Goal: Ask a question: Seek information or help from site administrators or community

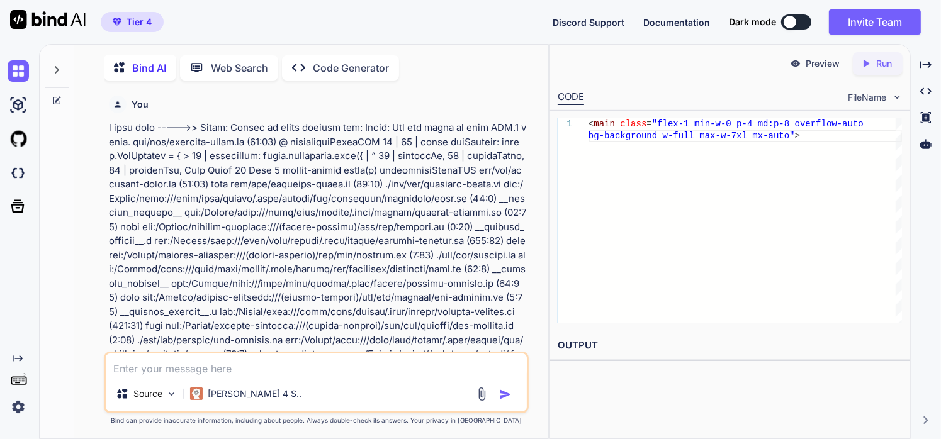
scroll to position [26978, 0]
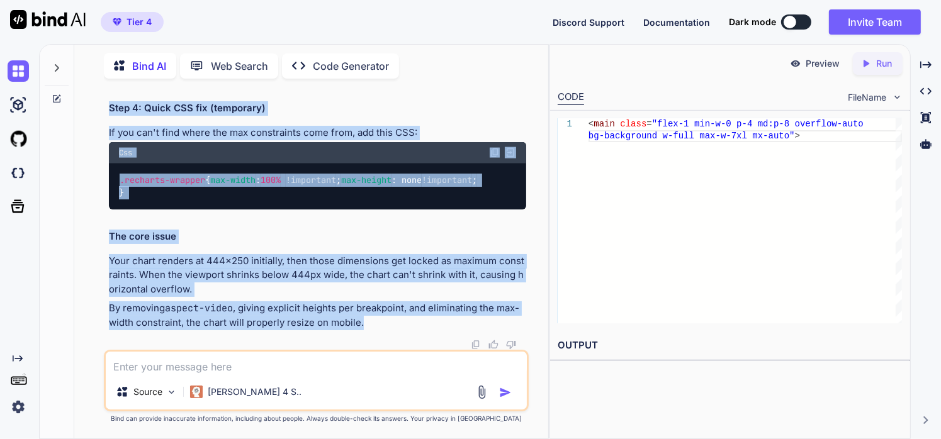
click at [234, 359] on textarea at bounding box center [317, 363] width 422 height 23
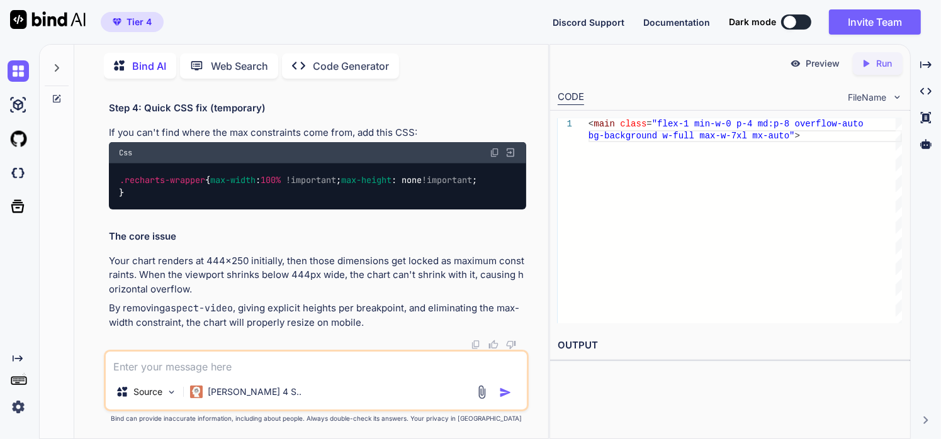
paste textarea "Error: 9 FAILED_PRECONDITION: at getHistoricalActivity (rsc://React/Server/webp…"
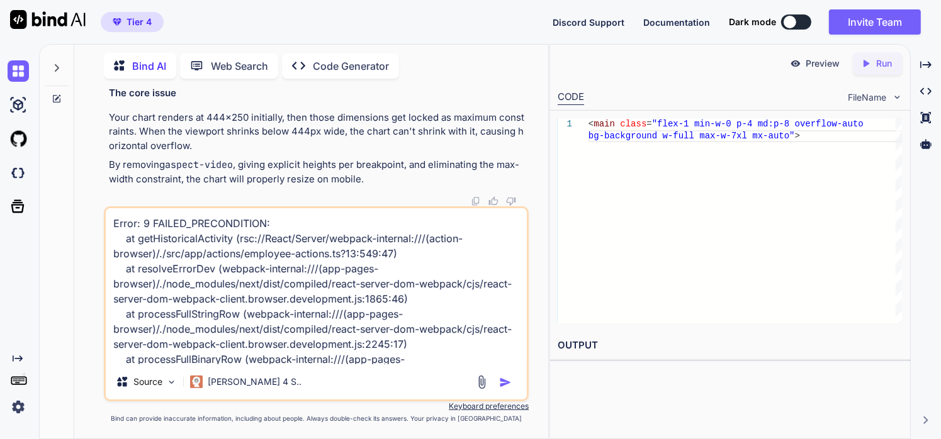
scroll to position [77, 0]
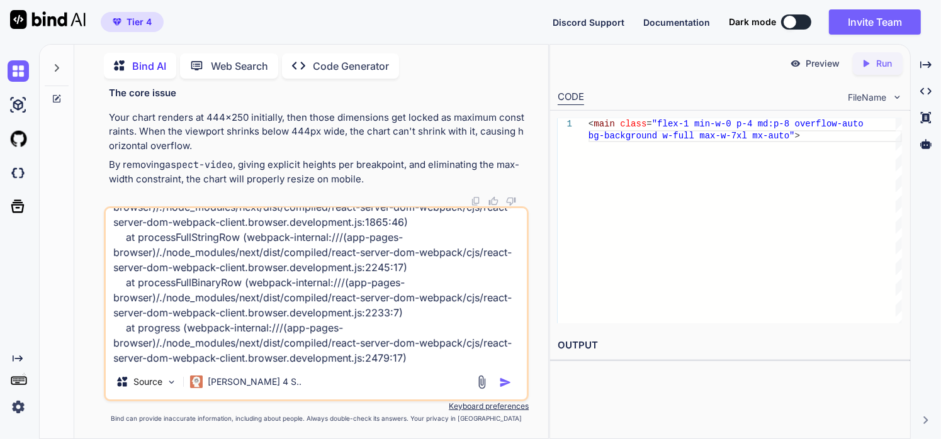
type textarea "Error: 9 FAILED_PRECONDITION: at getHistoricalActivity (rsc://React/Server/webp…"
click at [506, 381] on img "button" at bounding box center [505, 382] width 13 height 13
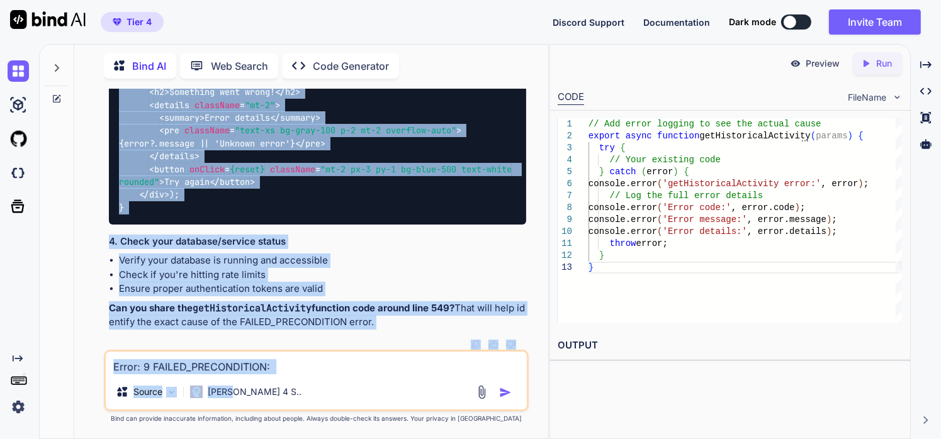
scroll to position [28658, 0]
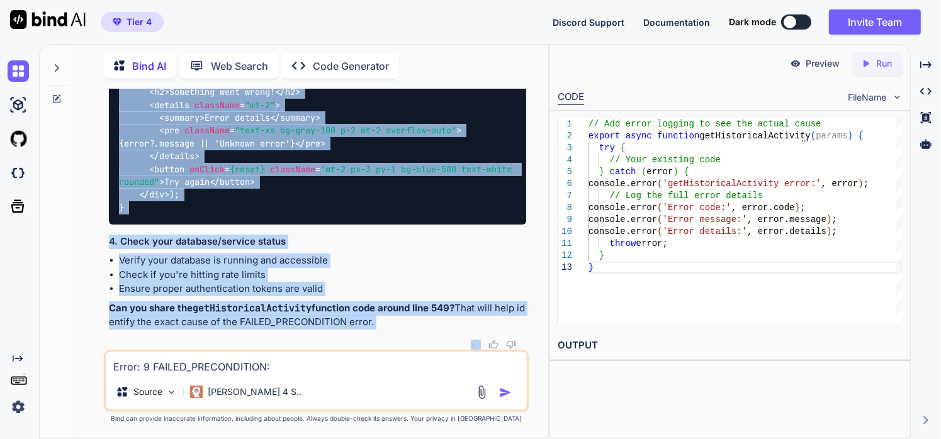
drag, startPoint x: 108, startPoint y: 148, endPoint x: 385, endPoint y: 333, distance: 333.1
copy div "This is a gRPC FAILED_PRECONDITION error (error code 9) happening in your getHi…"
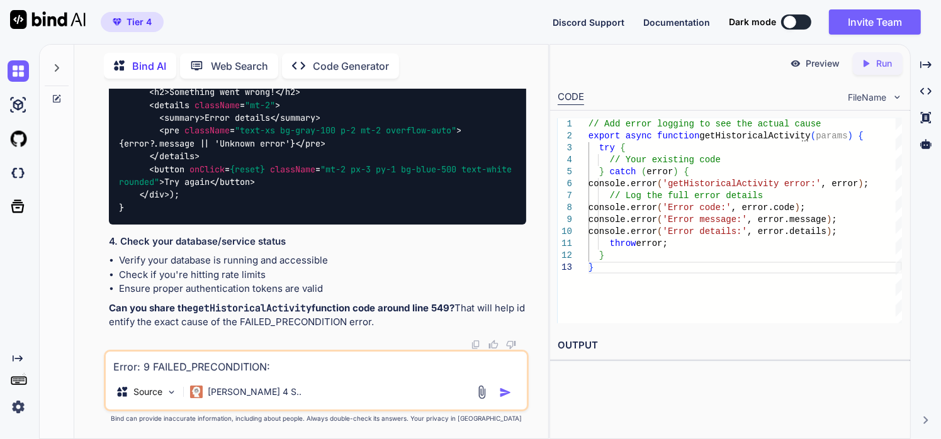
click at [375, 360] on textarea "Error: 9 FAILED_PRECONDITION: at getHistoricalActivity (rsc://React/Server/webp…" at bounding box center [317, 363] width 422 height 23
paste textarea "{ "indexes": [ { "collectionGroup": "employees", "queryScope": "COLLECTION_GROU…"
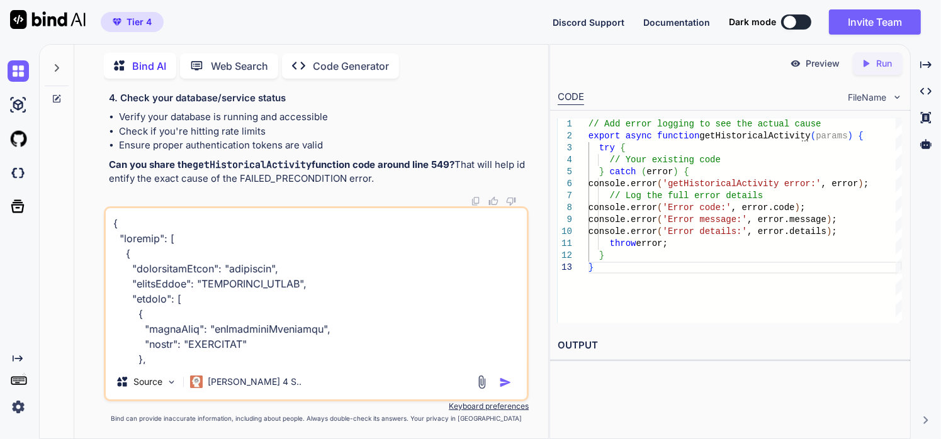
scroll to position [1542, 0]
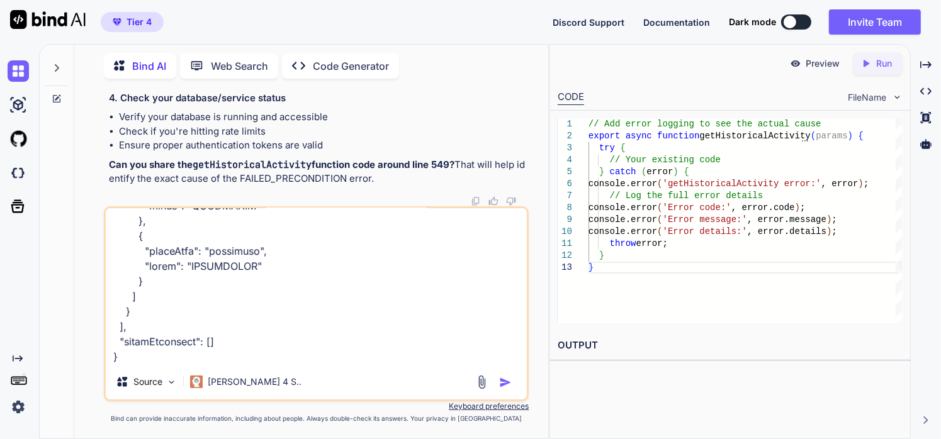
type textarea "{ "indexes": [ { "collectionGroup": "employees", "queryScope": "COLLECTION_GROU…"
click at [509, 383] on img "button" at bounding box center [505, 382] width 13 height 13
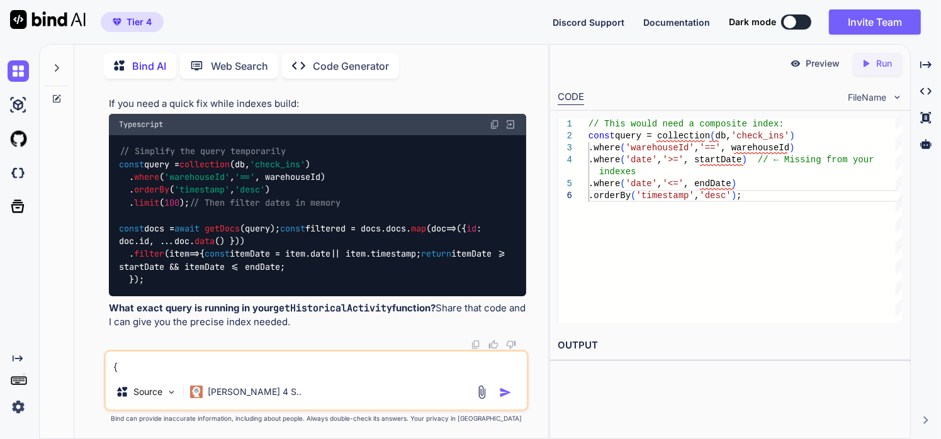
scroll to position [29203, 0]
click at [485, 400] on img at bounding box center [482, 392] width 14 height 14
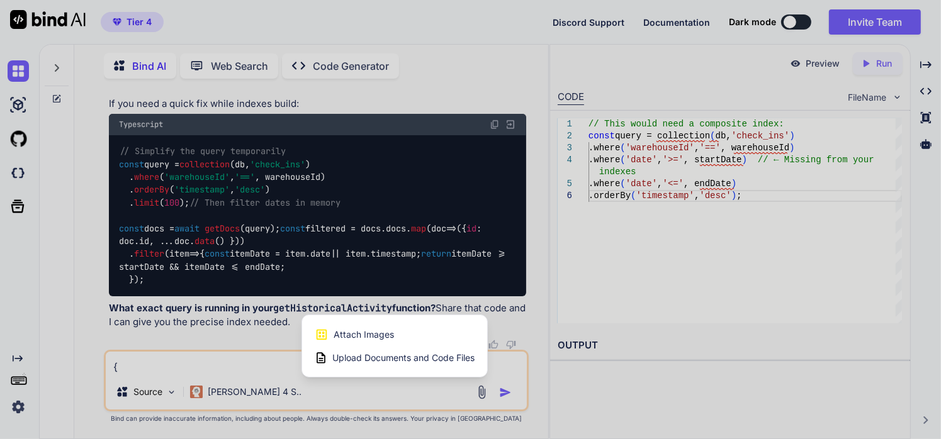
click at [363, 340] on span "Attach Images" at bounding box center [364, 335] width 60 height 13
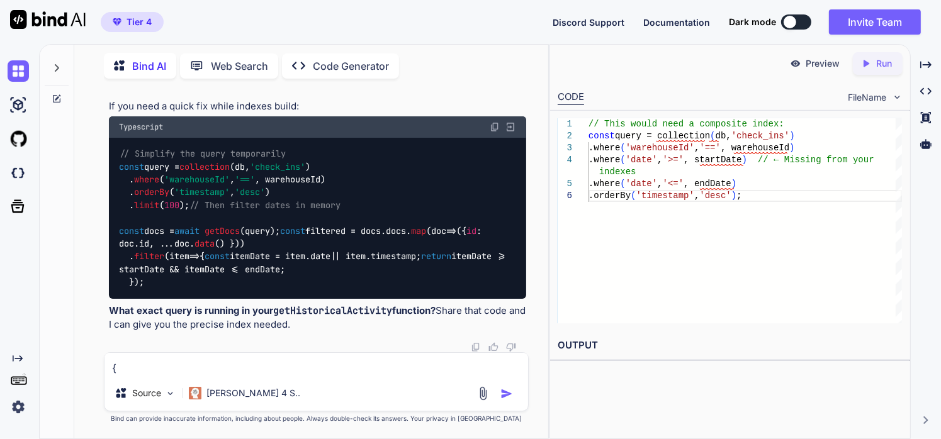
type input "C:\fakepath\Screenshot [DATE] 164535.png"
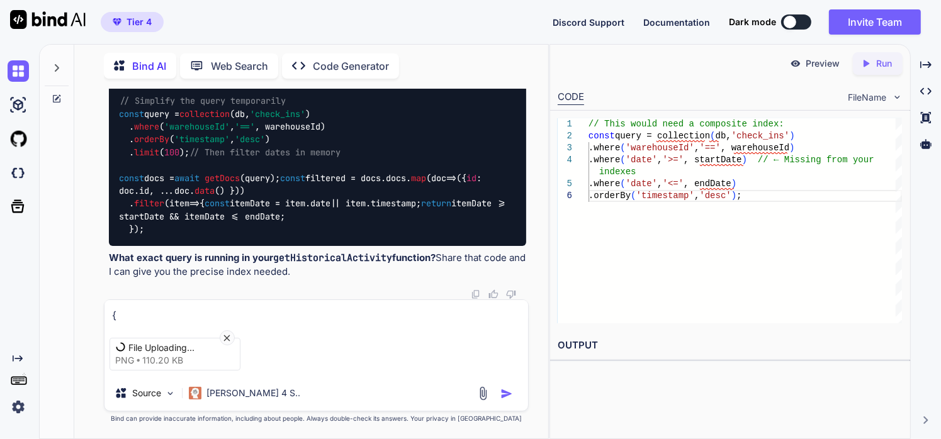
click at [234, 313] on textarea at bounding box center [316, 311] width 424 height 23
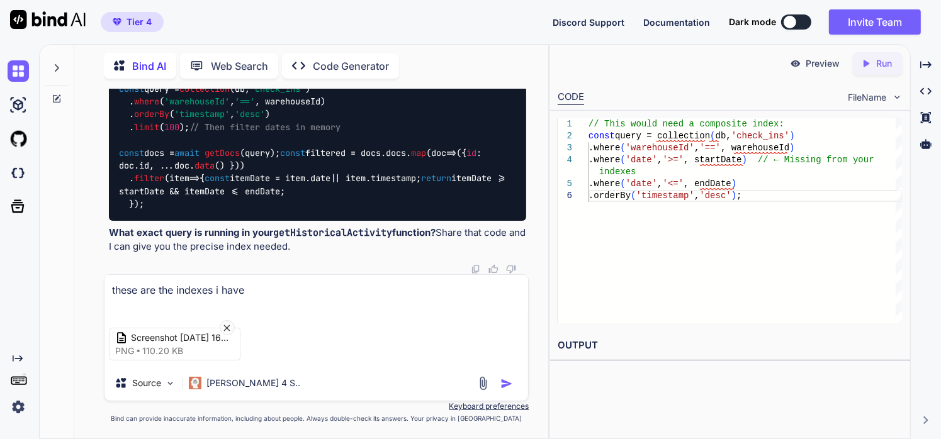
type textarea "these are the indexes i have"
click at [506, 384] on img "button" at bounding box center [506, 384] width 13 height 13
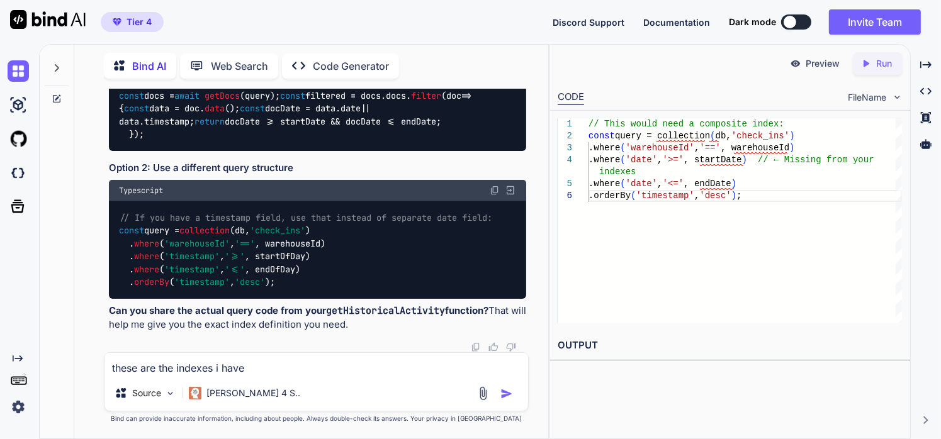
scroll to position [31348, 0]
drag, startPoint x: 290, startPoint y: 193, endPoint x: 342, endPoint y: 190, distance: 52.3
copy code "check_ins"
drag, startPoint x: 136, startPoint y: 204, endPoint x: 203, endPoint y: 201, distance: 66.8
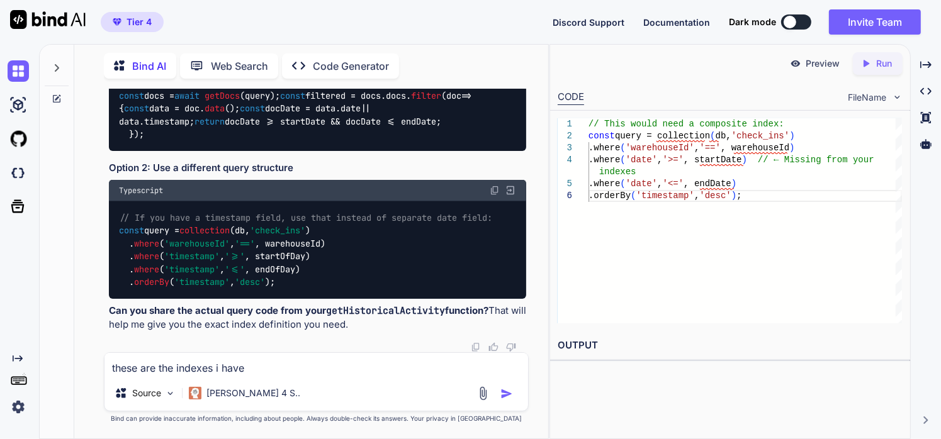
copy li "warehouseId"
drag, startPoint x: 137, startPoint y: 220, endPoint x: 159, endPoint y: 219, distance: 22.0
copy code "date"
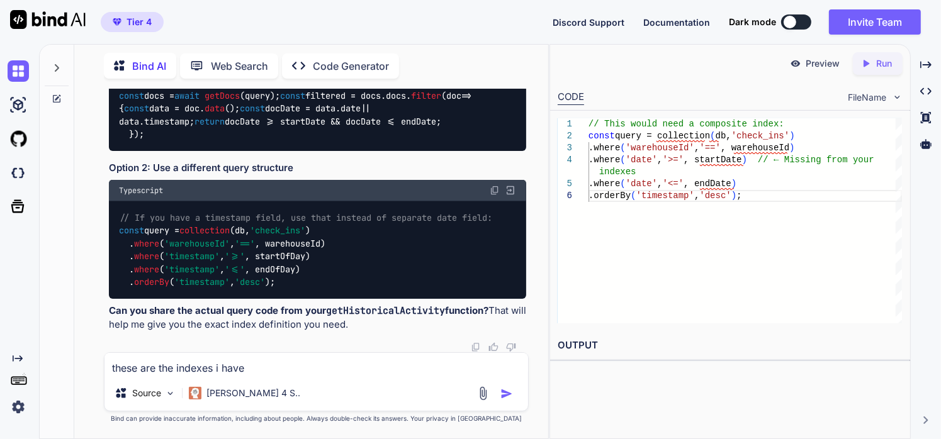
drag, startPoint x: 120, startPoint y: 312, endPoint x: 169, endPoint y: 319, distance: 50.2
copy code "timestamp"
click at [475, 390] on div "Source [PERSON_NAME] 4 S.." at bounding box center [316, 396] width 424 height 30
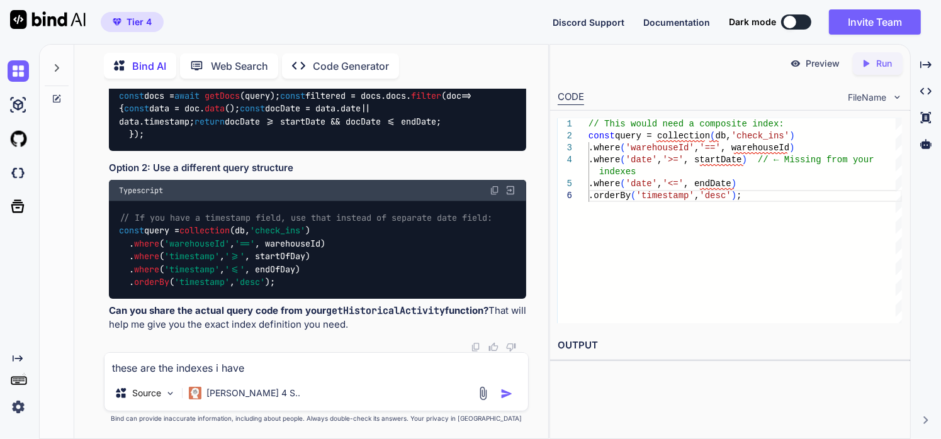
click at [484, 395] on img at bounding box center [483, 393] width 14 height 14
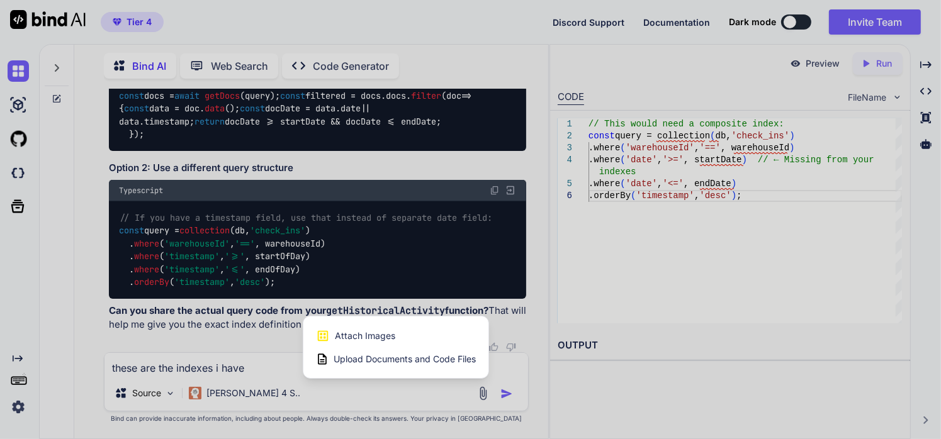
click at [368, 335] on span "Attach Images" at bounding box center [365, 336] width 60 height 13
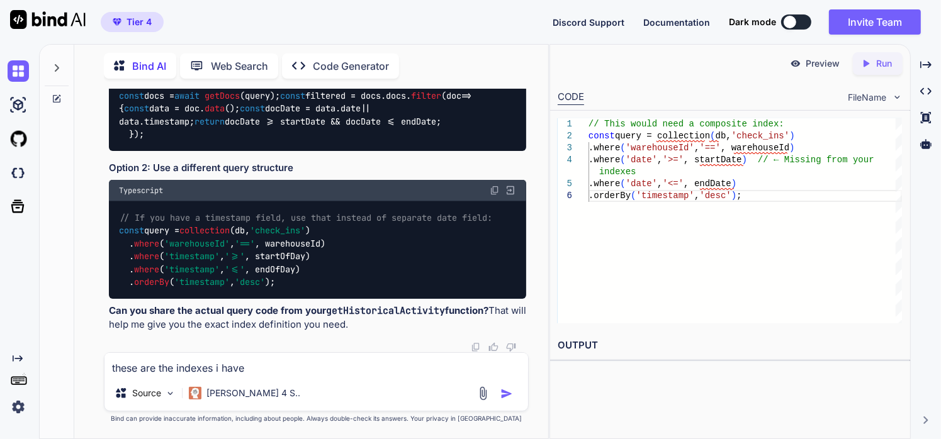
type input "C:\fakepath\Screenshot [DATE] 165833.png"
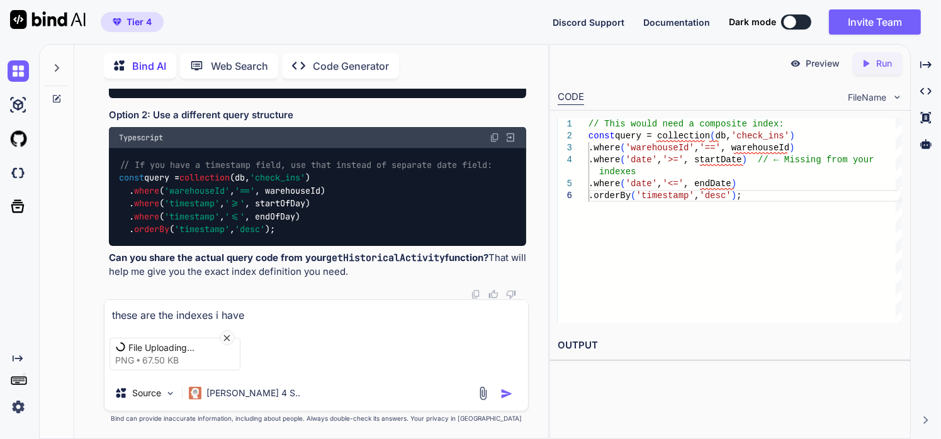
click at [274, 312] on textarea "these are the indexes i have" at bounding box center [316, 311] width 424 height 23
type textarea "like this??"
click at [504, 390] on img "button" at bounding box center [506, 394] width 13 height 13
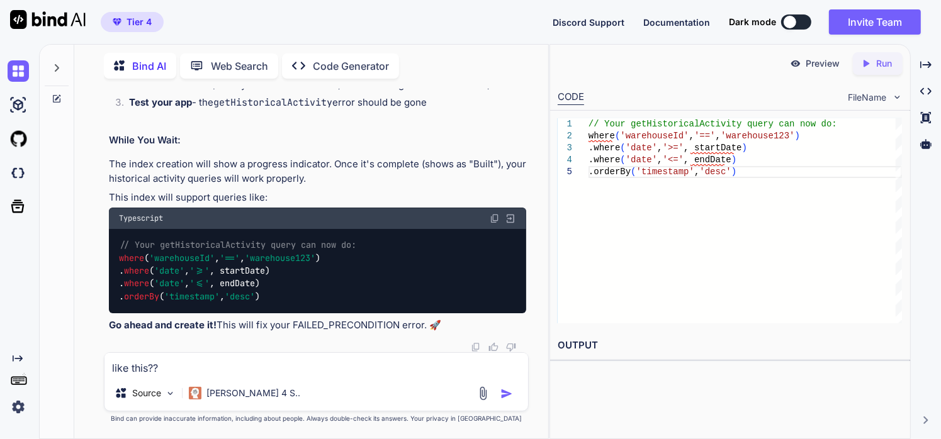
scroll to position [32702, 0]
click at [271, 365] on textarea "like this??" at bounding box center [316, 364] width 424 height 23
paste textarea "Error: 9 FAILED_PRECONDITION: at getHistoricalActivity (rsc://React/Server/webp…"
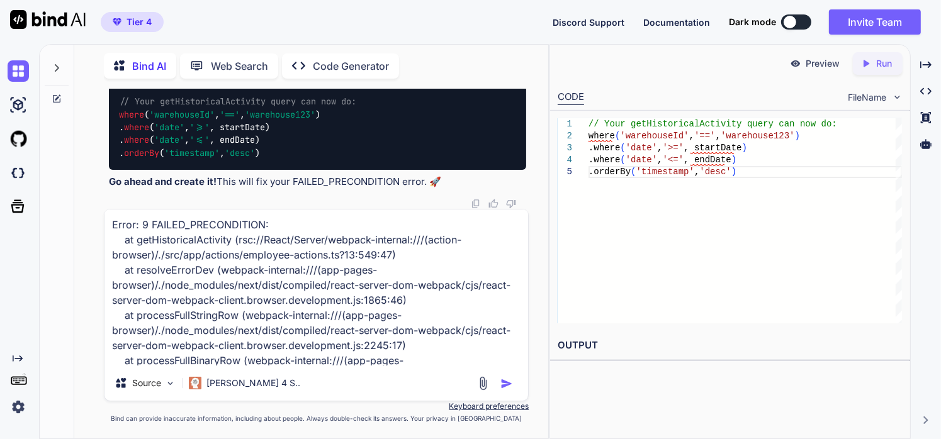
scroll to position [77, 0]
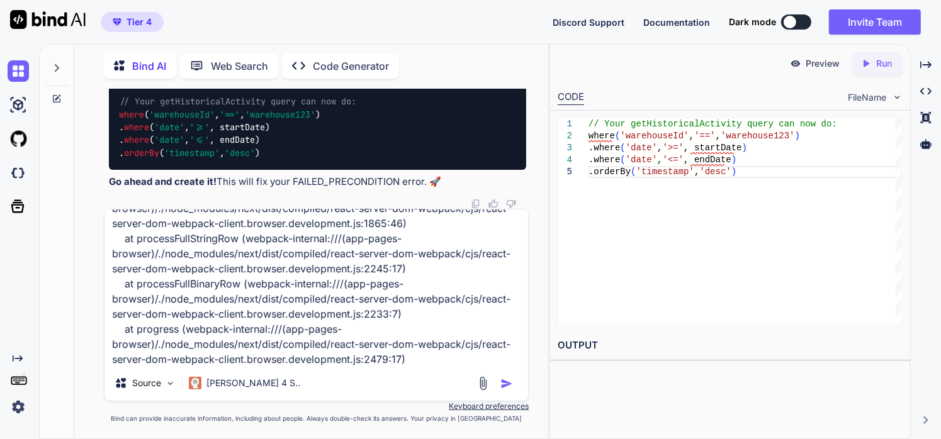
type textarea "Error: 9 FAILED_PRECONDITION: at getHistoricalActivity (rsc://React/Server/webp…"
click at [507, 388] on img "button" at bounding box center [506, 384] width 13 height 13
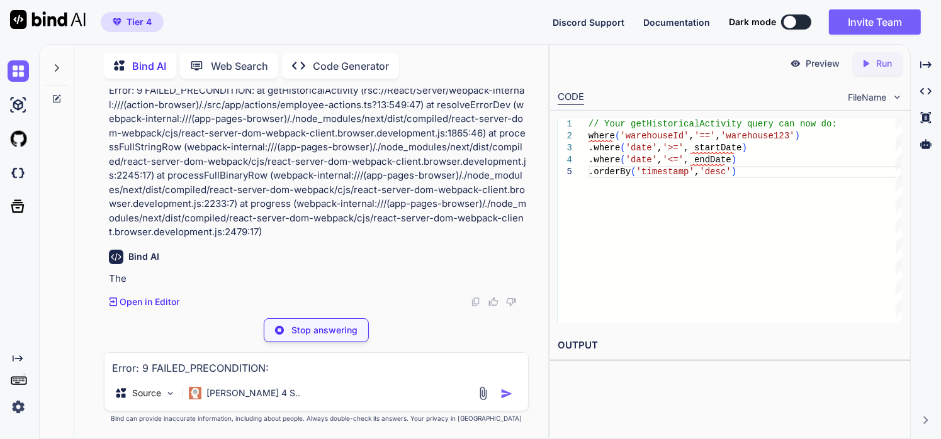
scroll to position [32068, 0]
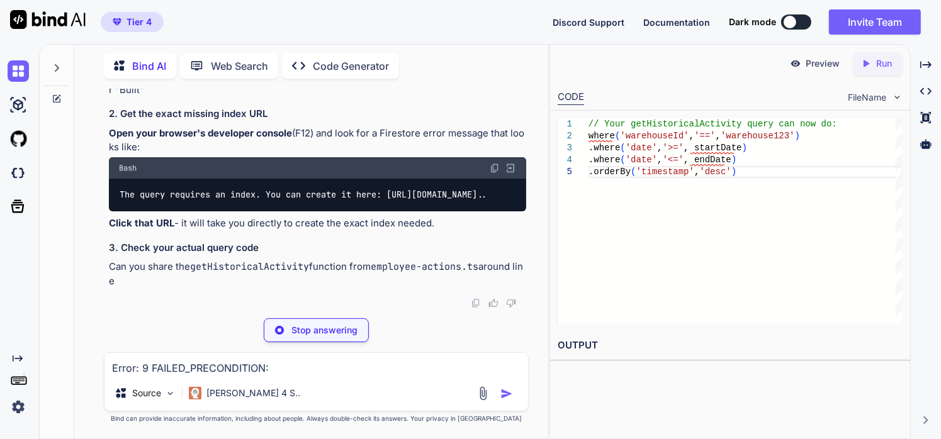
drag, startPoint x: 359, startPoint y: 262, endPoint x: 108, endPoint y: 245, distance: 251.1
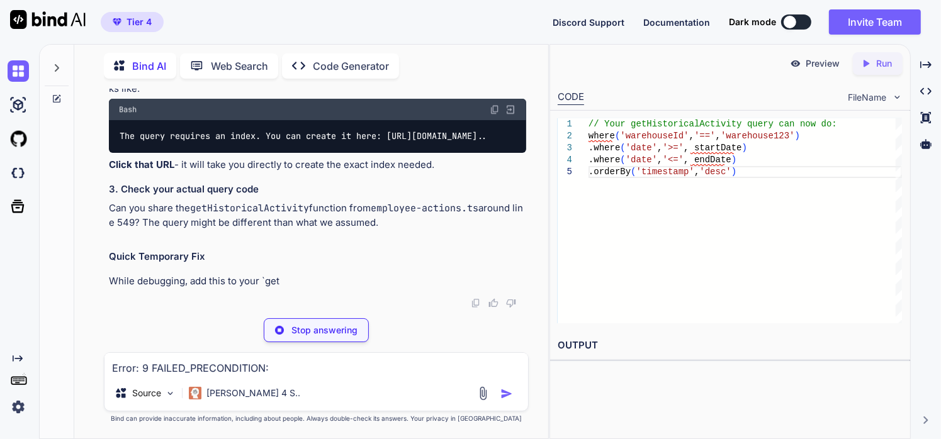
copy p "Can you share the actual query code from your getHistoricalActivity function? T…"
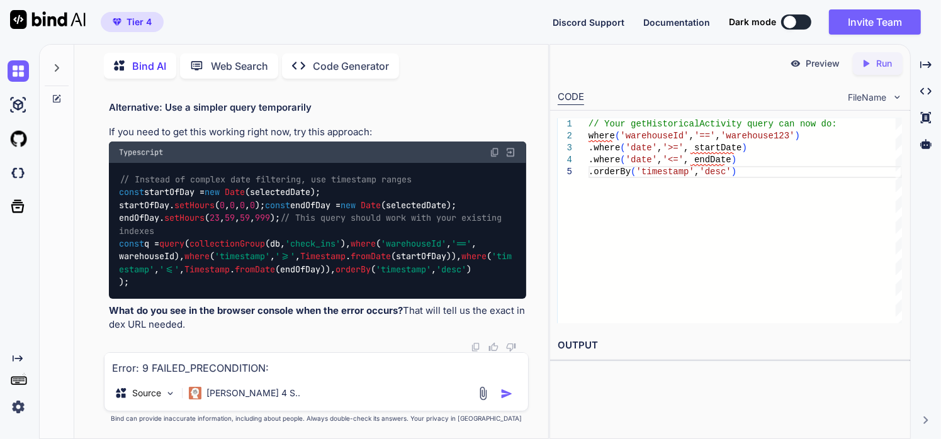
click at [264, 370] on textarea "Error: 9 FAILED_PRECONDITION: at getHistoricalActivity (rsc://React/Server/webp…" at bounding box center [316, 364] width 424 height 23
paste textarea "// from src/app/actions/employee-actions.ts // The query starts simple... let q…"
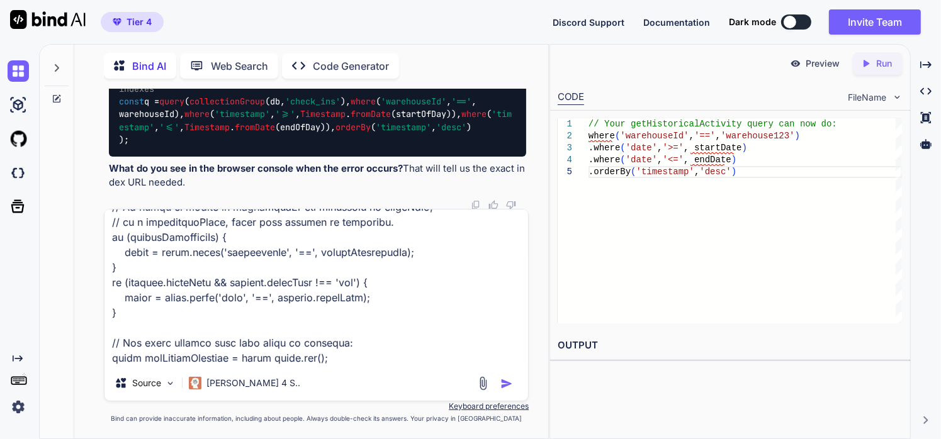
type textarea "// from src/app/actions/employee-actions.ts // The query starts simple... let q…"
click at [512, 380] on img "button" at bounding box center [506, 384] width 13 height 13
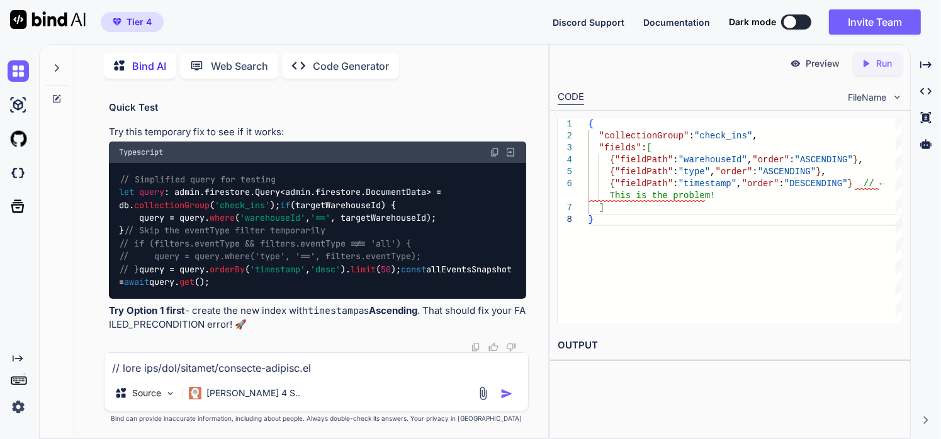
scroll to position [34455, 0]
drag, startPoint x: 280, startPoint y: 195, endPoint x: 330, endPoint y: 191, distance: 49.8
copy code "check_ins"
drag, startPoint x: 126, startPoint y: 228, endPoint x: 189, endPoint y: 231, distance: 63.0
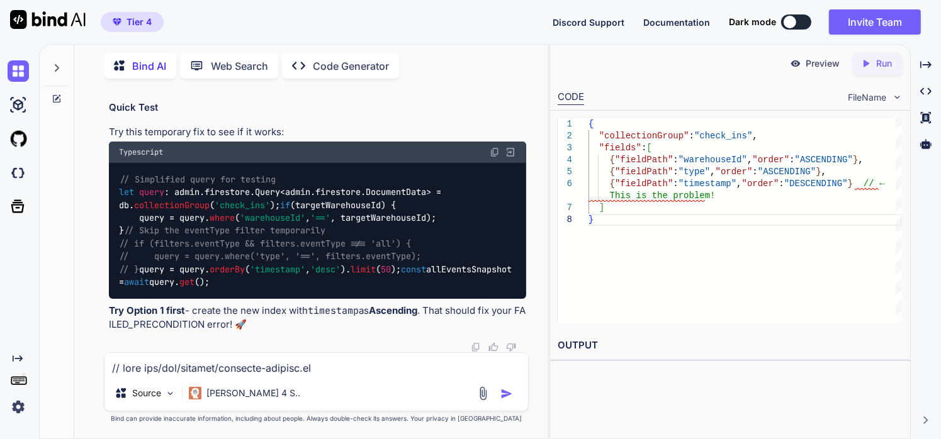
copy code "warehouseId"
drag, startPoint x: 128, startPoint y: 249, endPoint x: 150, endPoint y: 249, distance: 22.0
copy code "type"
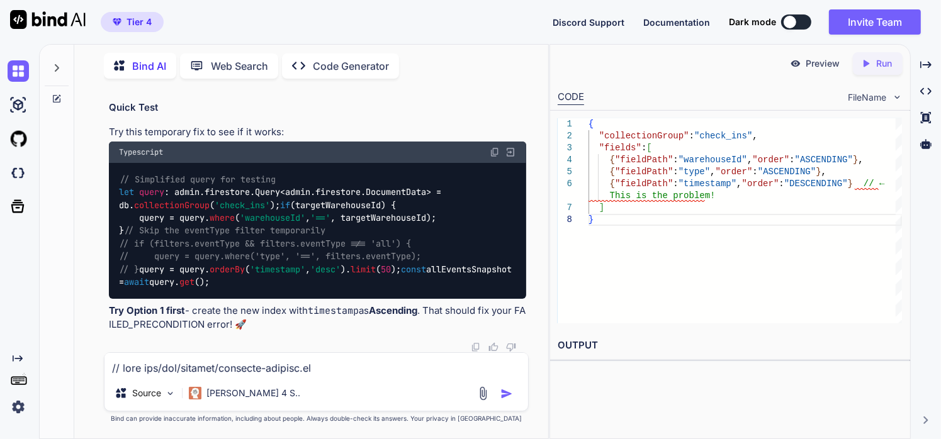
drag, startPoint x: 131, startPoint y: 268, endPoint x: 181, endPoint y: 264, distance: 49.8
copy code "timestamp"
click at [245, 359] on textarea at bounding box center [316, 364] width 424 height 23
paste textarea "Error: 9 FAILED_PRECONDITION: at getHistoricalActivity (rsc://React/Server/webp…"
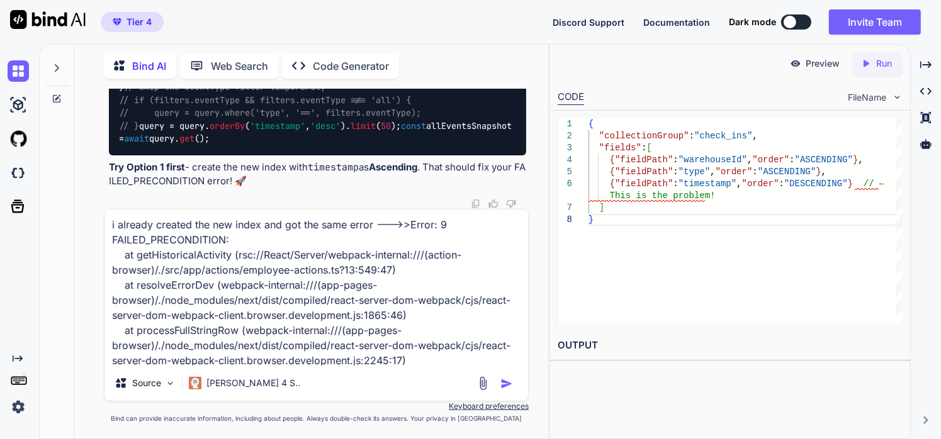
scroll to position [92, 0]
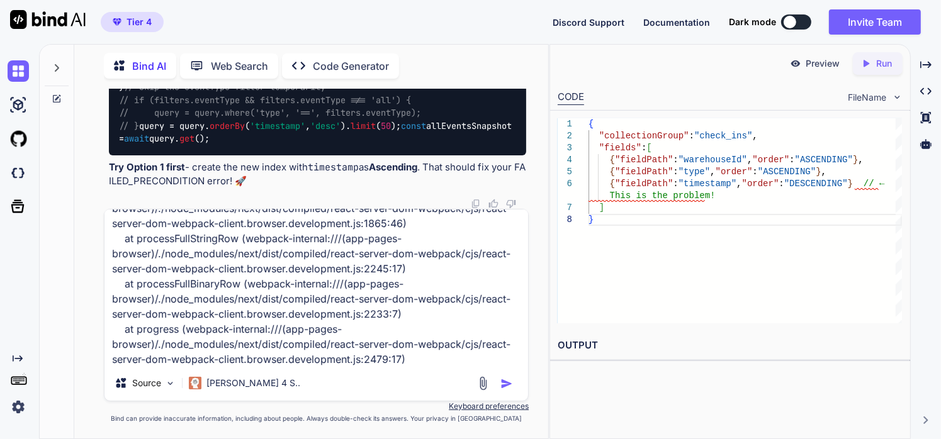
type textarea "i already created the new index and got the same error --->>Error: 9 FAILED_PRE…"
click at [482, 382] on img at bounding box center [483, 383] width 14 height 14
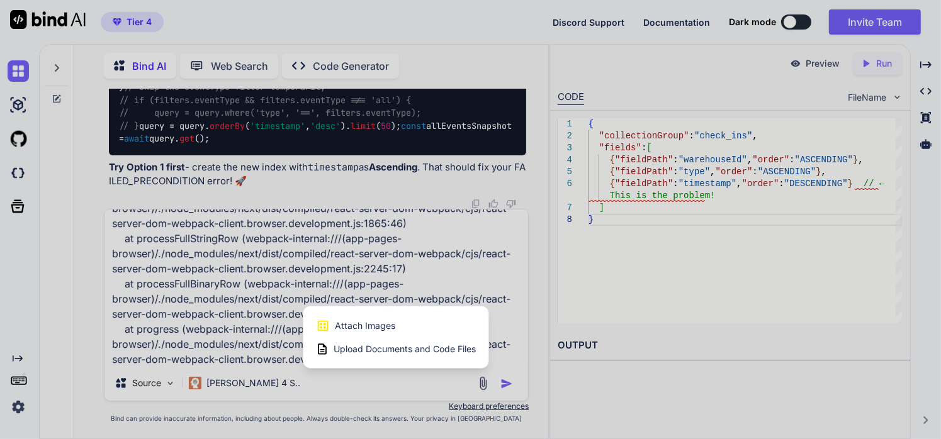
click at [380, 326] on span "Attach Images" at bounding box center [365, 326] width 60 height 13
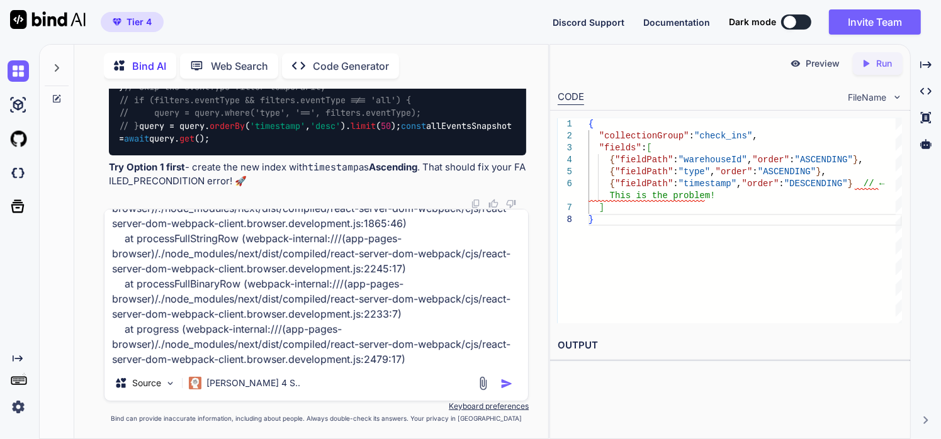
type input "C:\fakepath\Screenshot [DATE] 171212.png"
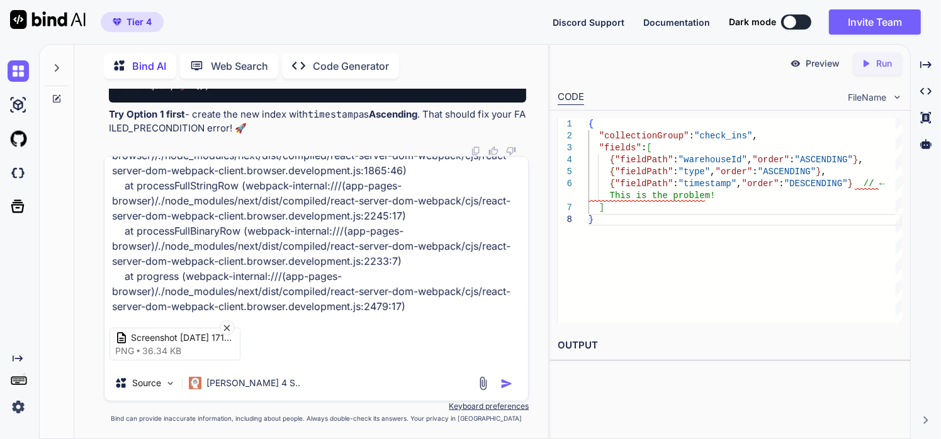
click at [508, 385] on img "button" at bounding box center [506, 384] width 13 height 13
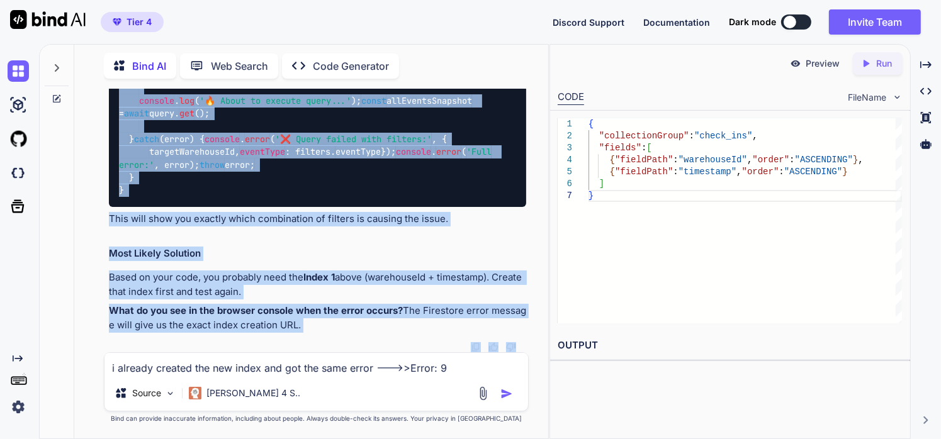
scroll to position [37491, 0]
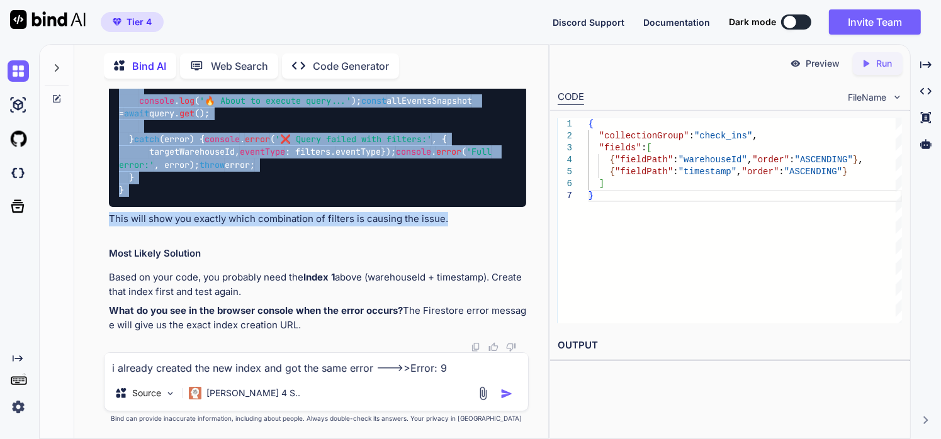
drag, startPoint x: 108, startPoint y: 245, endPoint x: 458, endPoint y: 220, distance: 350.8
click at [458, 220] on div "You Bind AI That error means the Admin SDK can’t parse the PEM private key stri…" at bounding box center [317, 221] width 423 height 264
click at [244, 375] on textarea "i already created the new index and got the same error --->>Error: 9 FAILED_PRE…" at bounding box center [316, 364] width 424 height 23
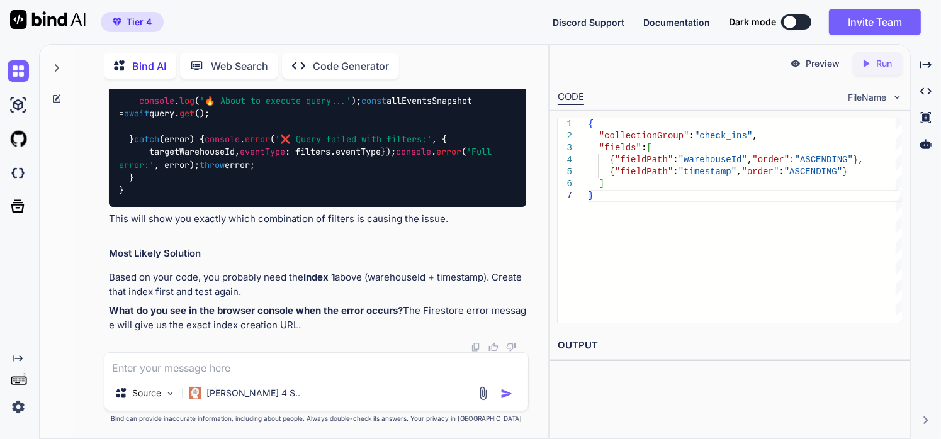
paste textarea "[DATE]T00:15:42Z [web] [DATE]T00:15:42Z [web] Import trace for requested module…"
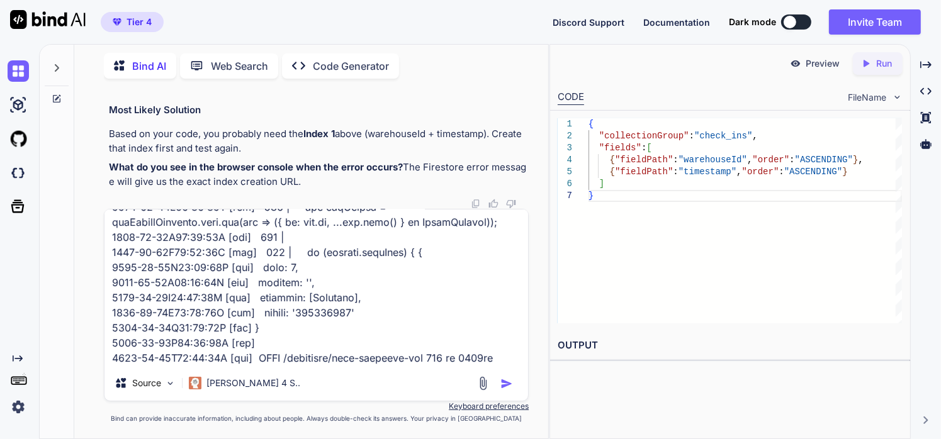
type textarea "[DATE]T00:15:42Z [web] [DATE]T00:15:42Z [web] Import trace for requested module…"
click at [507, 384] on img "button" at bounding box center [506, 384] width 13 height 13
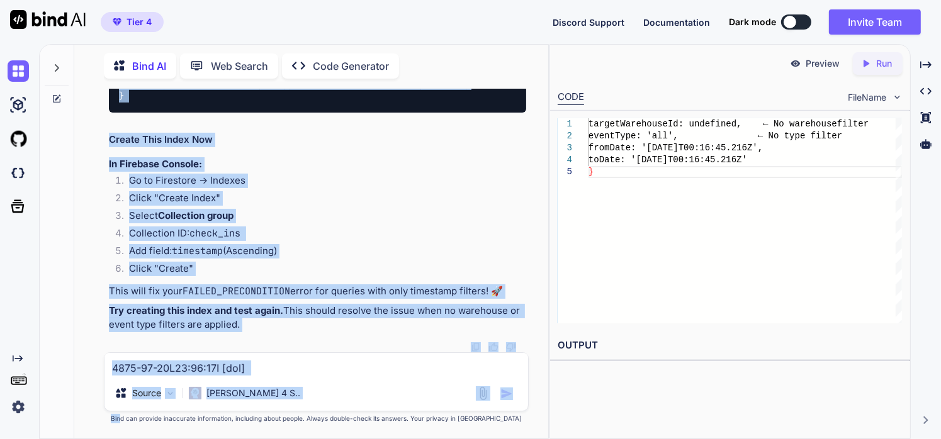
scroll to position [43907, 0]
drag, startPoint x: 104, startPoint y: 217, endPoint x: 245, endPoint y: 325, distance: 178.2
click at [245, 325] on div "You Bind AI That error means the Admin SDK can’t parse the PEM private key stri…" at bounding box center [317, 264] width 426 height 350
click at [303, 185] on li "Go to Firestore → Indexes" at bounding box center [323, 183] width 408 height 18
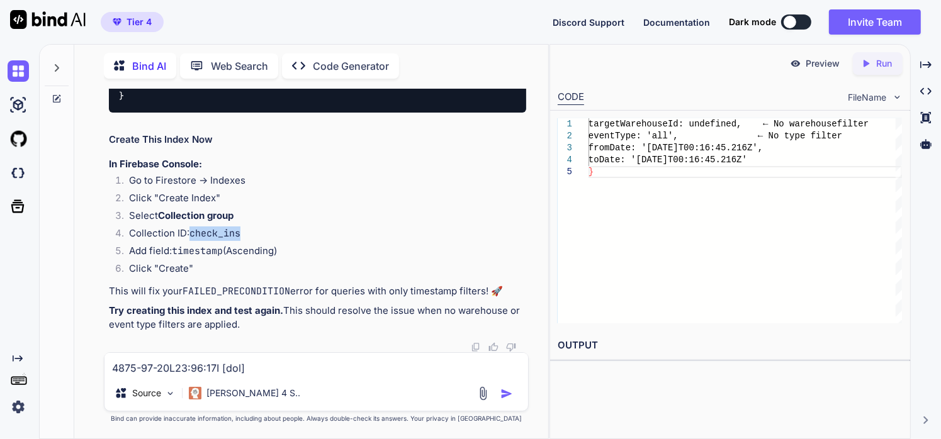
drag, startPoint x: 189, startPoint y: 233, endPoint x: 245, endPoint y: 233, distance: 56.0
click at [245, 233] on li "Collection ID: check_ins" at bounding box center [323, 236] width 408 height 18
drag, startPoint x: 175, startPoint y: 252, endPoint x: 227, endPoint y: 252, distance: 51.6
click at [227, 252] on li "Add field: timestamp (Ascending)" at bounding box center [323, 253] width 408 height 18
drag, startPoint x: 159, startPoint y: 196, endPoint x: 215, endPoint y: 194, distance: 56.7
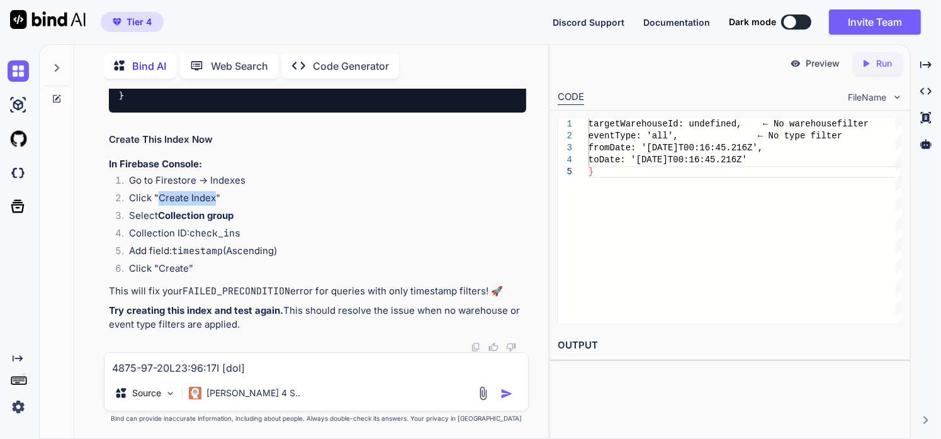
click at [215, 194] on li "Click "Create Index"" at bounding box center [323, 200] width 408 height 18
drag, startPoint x: 174, startPoint y: 250, endPoint x: 225, endPoint y: 252, distance: 51.0
click at [225, 252] on li "Add field: timestamp (Ascending)" at bounding box center [323, 253] width 408 height 18
click at [483, 392] on img at bounding box center [483, 393] width 14 height 14
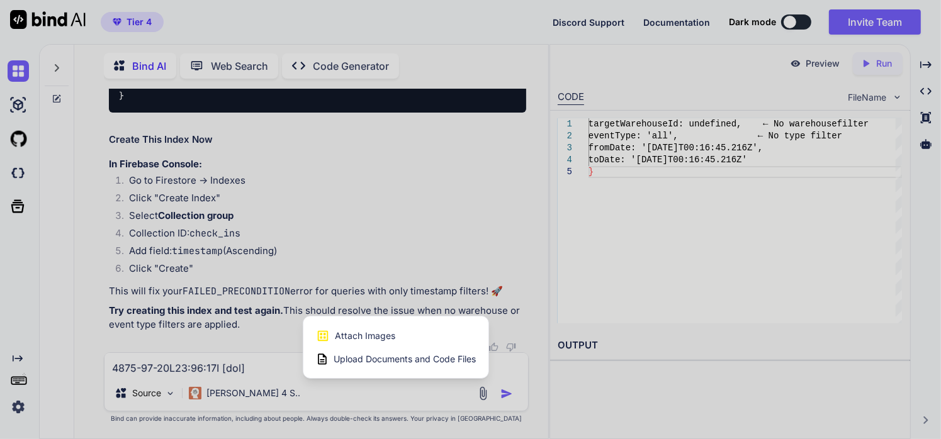
click at [380, 335] on span "Attach Images" at bounding box center [365, 336] width 60 height 13
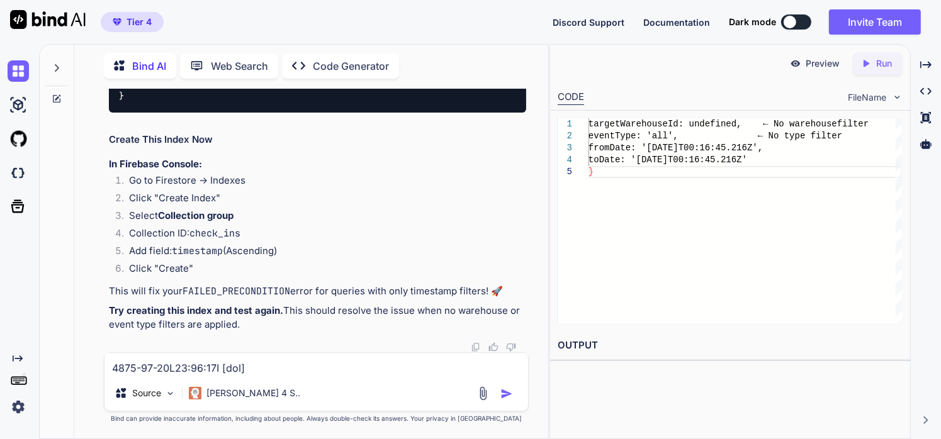
type input "C:\fakepath\Screenshot [DATE] 172336.png"
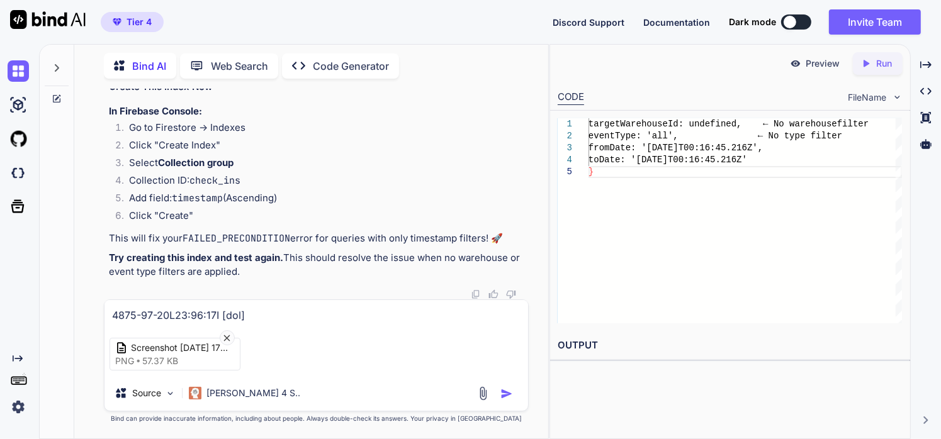
click at [156, 308] on textarea at bounding box center [316, 311] width 424 height 23
type textarea "i got these mesage"
click at [509, 395] on img "button" at bounding box center [506, 394] width 13 height 13
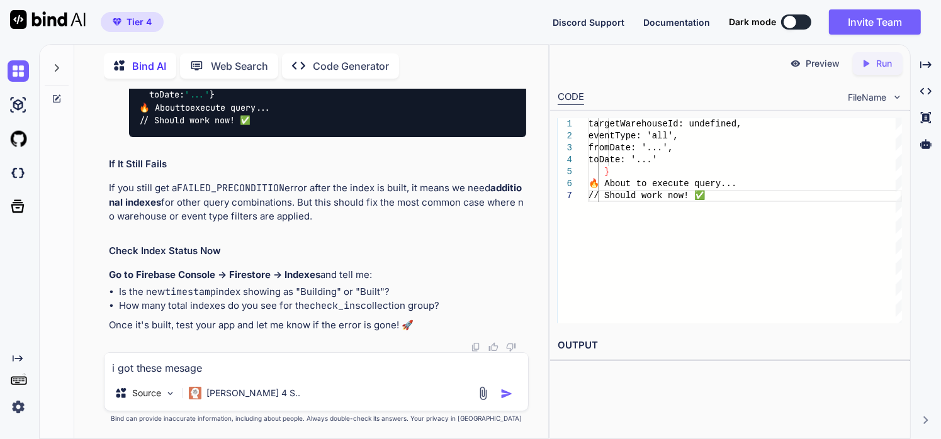
scroll to position [44584, 0]
click at [264, 372] on textarea "i got these mesage" at bounding box center [316, 364] width 424 height 23
type textarea "it wont let me create the index if i click create again"
click at [504, 397] on img "button" at bounding box center [506, 394] width 13 height 13
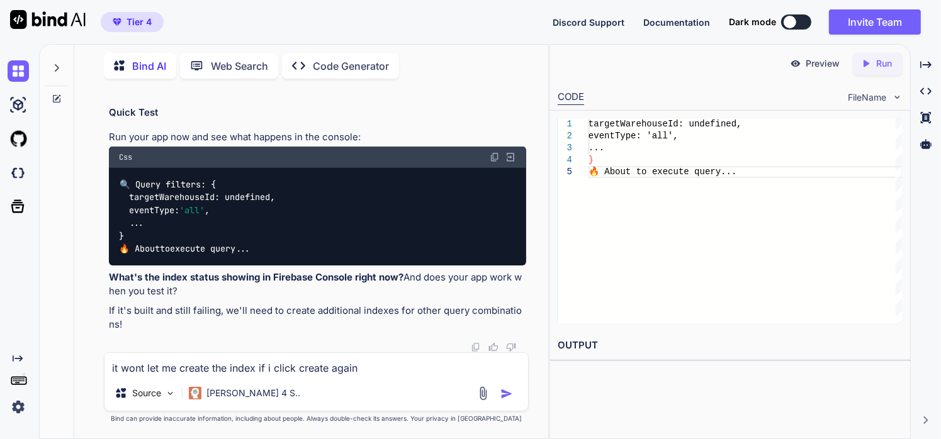
scroll to position [45985, 0]
click at [244, 368] on textarea "it wont let me create the index if i click create again" at bounding box center [316, 364] width 424 height 23
click at [232, 366] on textarea "it wont let me create the index if i click create again" at bounding box center [316, 364] width 424 height 23
paste textarea "Single-field indexes A single-field index stores a sorted mapping of all the do…"
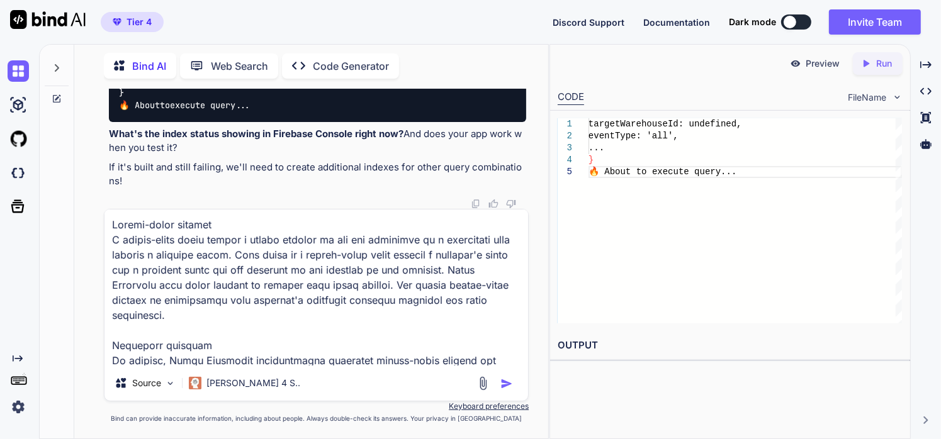
scroll to position [636, 0]
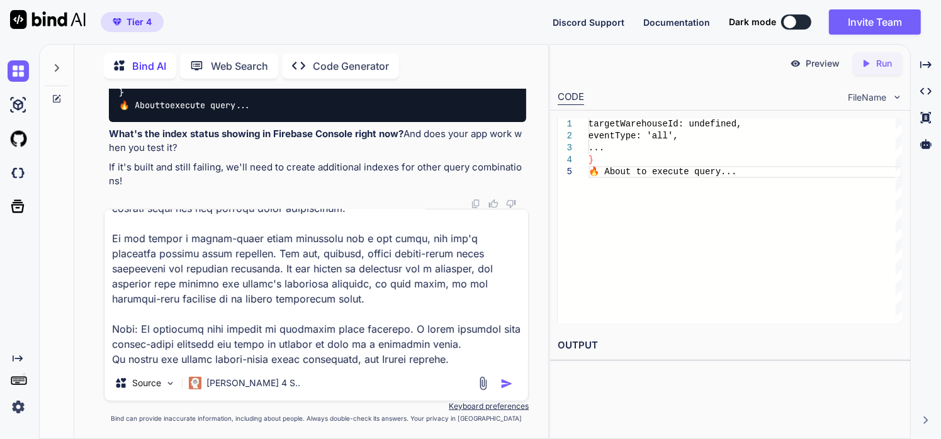
type textarea "Single-field indexes A single-field index stores a sorted mapping of all the do…"
click at [511, 393] on div "Source [PERSON_NAME] 4 S.." at bounding box center [316, 386] width 424 height 30
click at [506, 383] on img "button" at bounding box center [506, 384] width 13 height 13
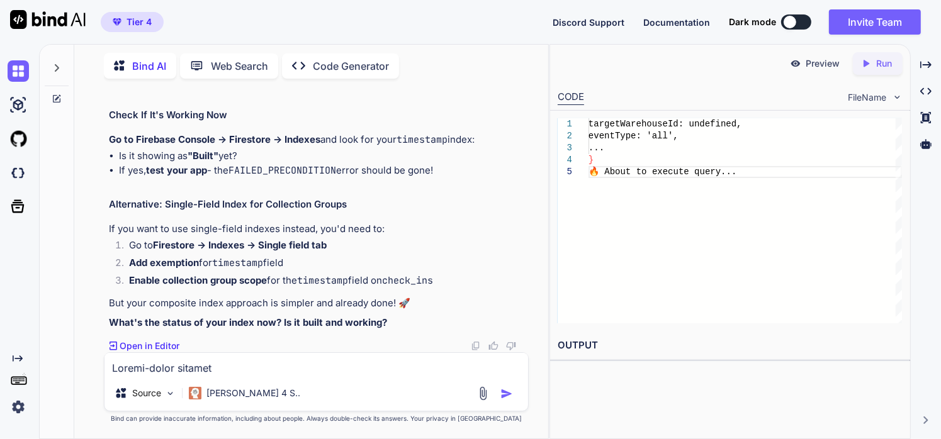
scroll to position [47157, 0]
click at [401, 365] on textarea at bounding box center [316, 364] width 424 height 23
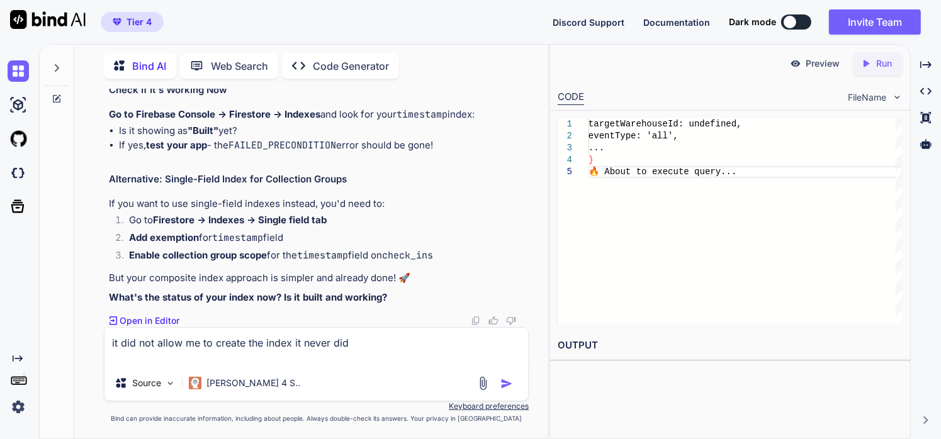
type textarea "it did not allow me to create the index it never did"
click at [501, 378] on img "button" at bounding box center [506, 384] width 13 height 13
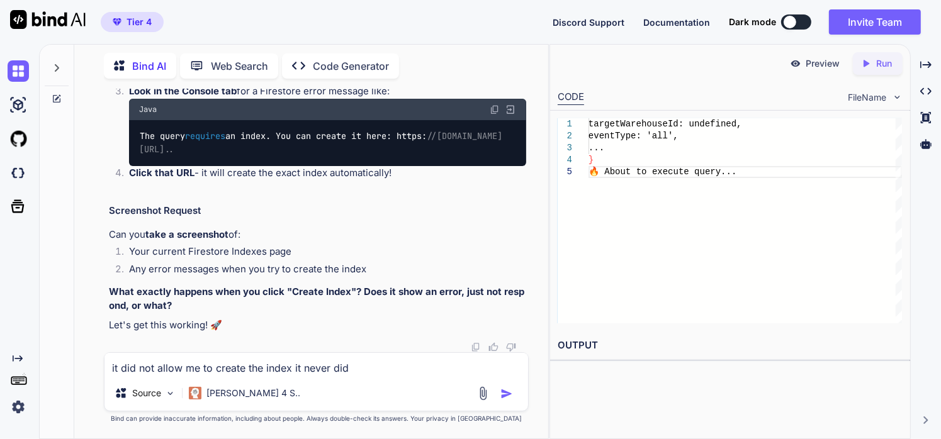
scroll to position [47573, 0]
click at [480, 396] on img at bounding box center [483, 393] width 14 height 14
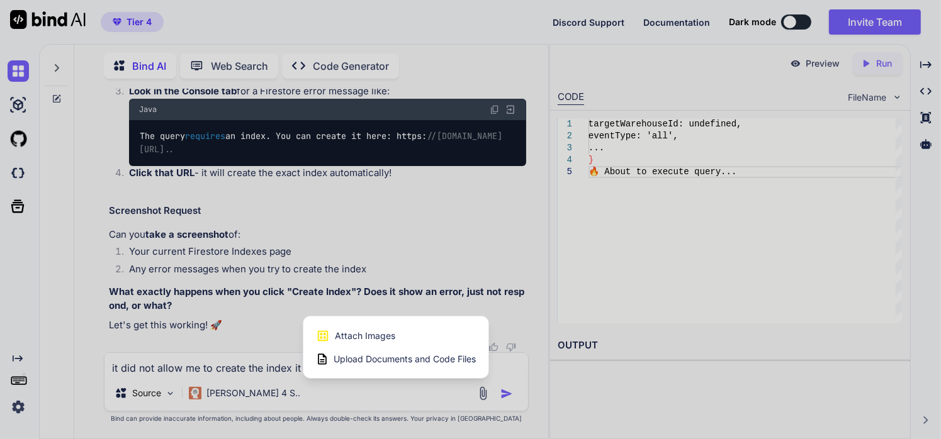
click at [351, 337] on span "Attach Images" at bounding box center [365, 336] width 60 height 13
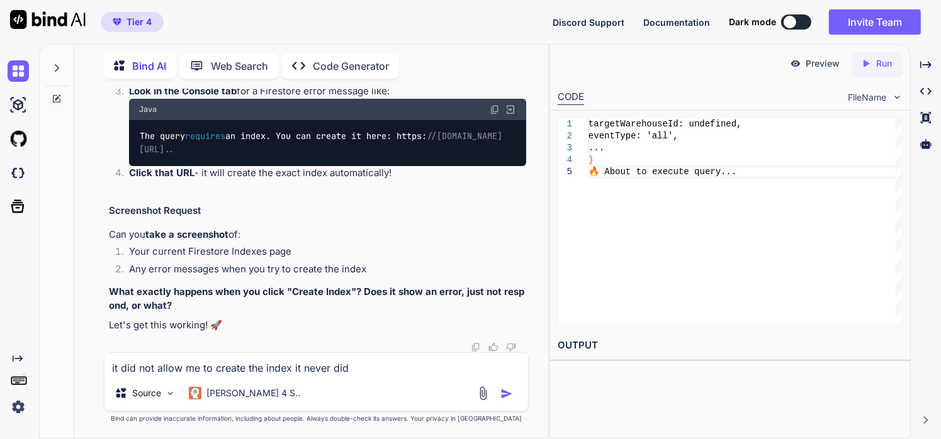
type input "C:\fakepath\Screenshot [DATE] 175608.png"
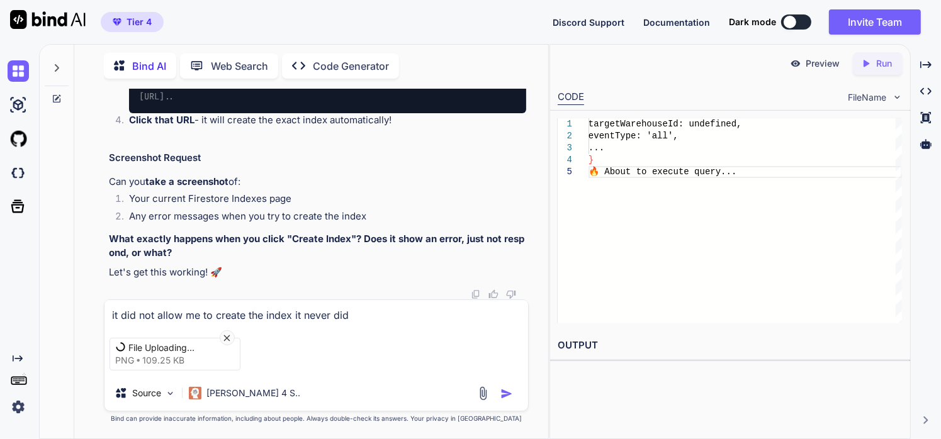
click at [245, 320] on textarea "it did not allow me to create the index it never did" at bounding box center [316, 311] width 424 height 23
type textarea "these are all the ones i have in firestore"
click at [506, 390] on img "button" at bounding box center [506, 394] width 13 height 13
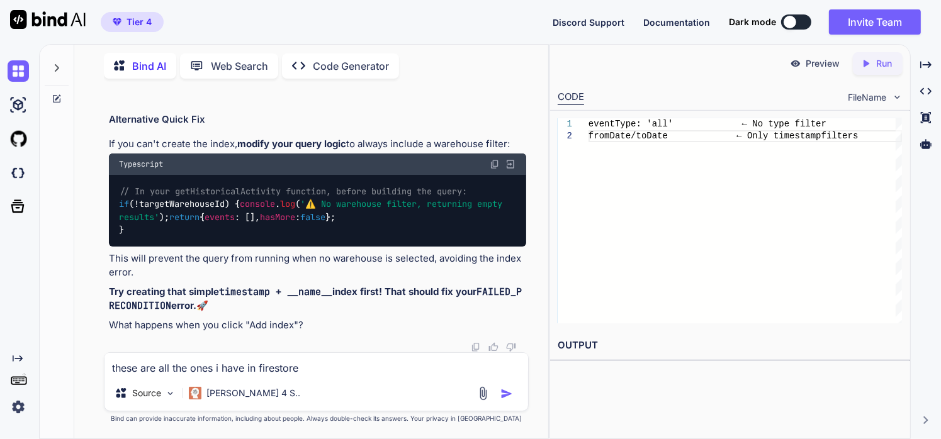
scroll to position [48707, 0]
drag, startPoint x: 144, startPoint y: 269, endPoint x: 195, endPoint y: 269, distance: 51.0
drag, startPoint x: 191, startPoint y: 242, endPoint x: 245, endPoint y: 240, distance: 54.2
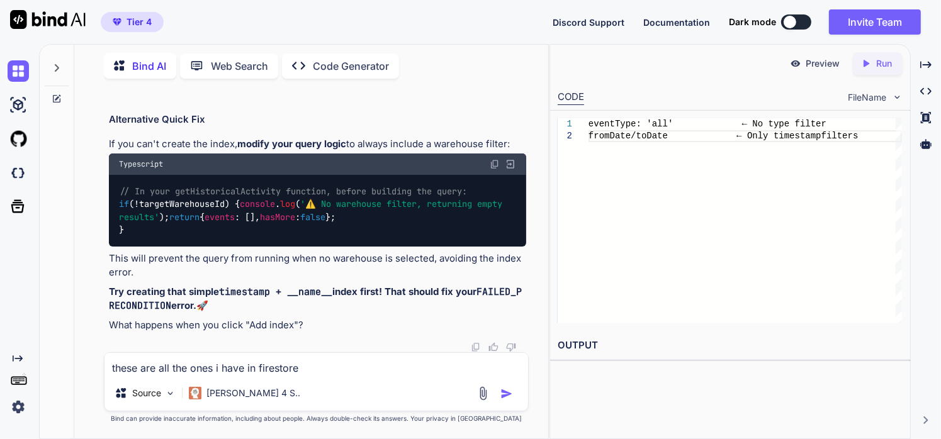
drag, startPoint x: 142, startPoint y: 271, endPoint x: 193, endPoint y: 268, distance: 51.1
drag, startPoint x: 259, startPoint y: 273, endPoint x: 307, endPoint y: 264, distance: 48.6
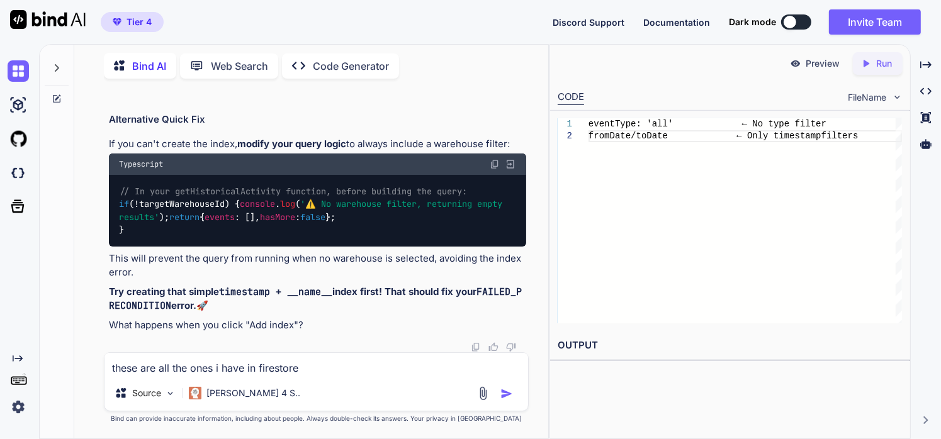
scroll to position [48844, 0]
click at [485, 396] on img at bounding box center [483, 393] width 14 height 14
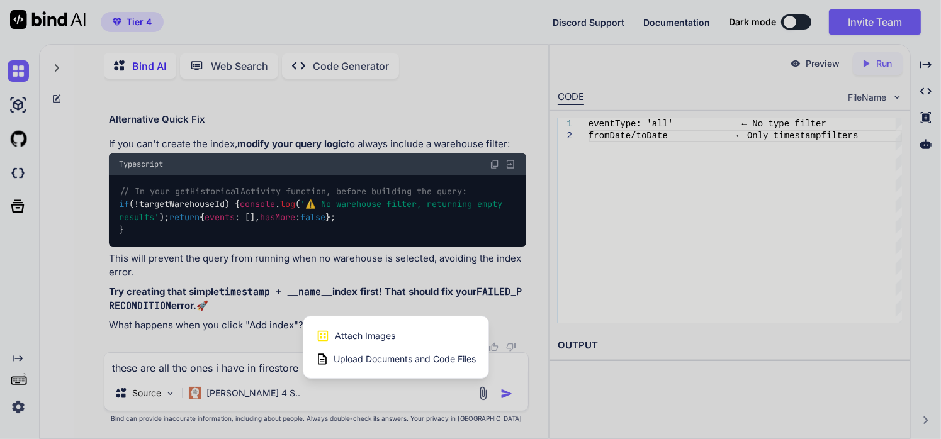
click at [385, 339] on span "Attach Images" at bounding box center [365, 336] width 60 height 13
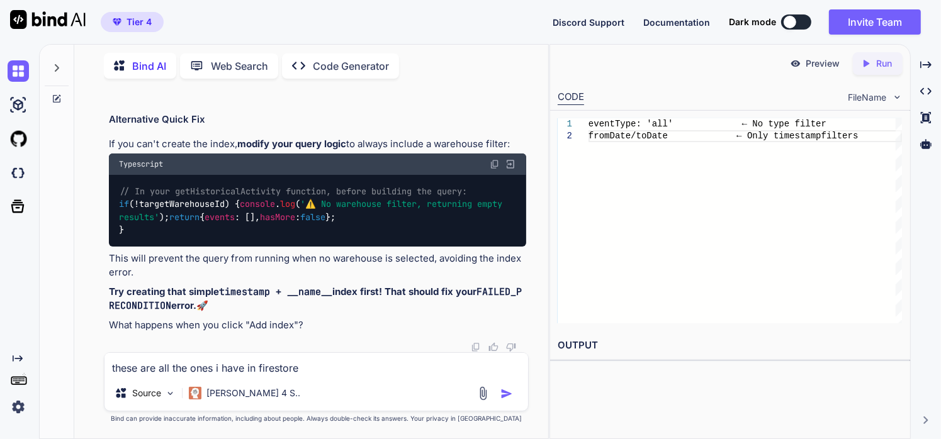
type input "C:\fakepath\Screenshot [DATE] 180026.png"
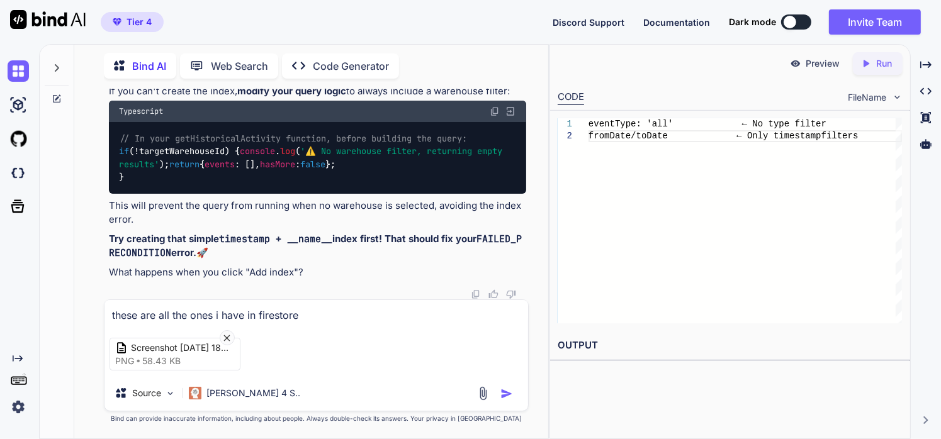
click at [290, 328] on div "Screenshot [DATE] 180026 png 58.43 KB" at bounding box center [316, 354] width 424 height 53
click at [266, 300] on textarea "these are all the ones i have in firestore" at bounding box center [316, 311] width 424 height 23
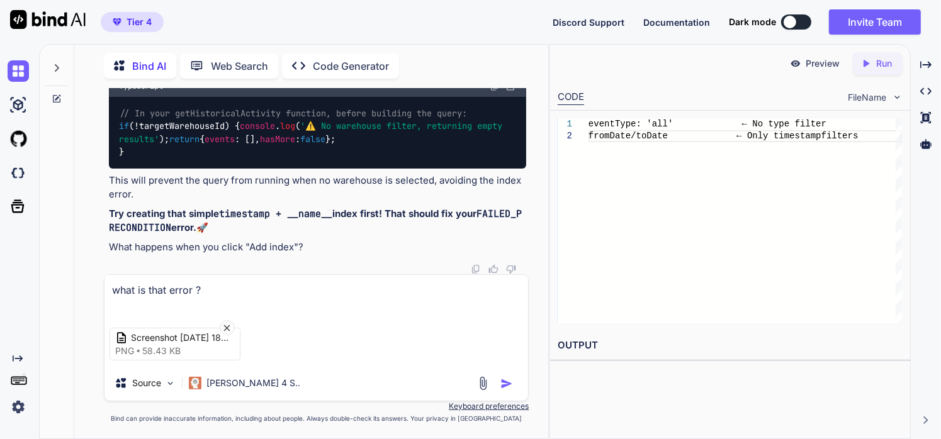
type textarea "what is that error ?"
click at [506, 372] on div "Source [PERSON_NAME] 4 S.." at bounding box center [316, 386] width 424 height 30
click at [506, 381] on img "button" at bounding box center [506, 384] width 13 height 13
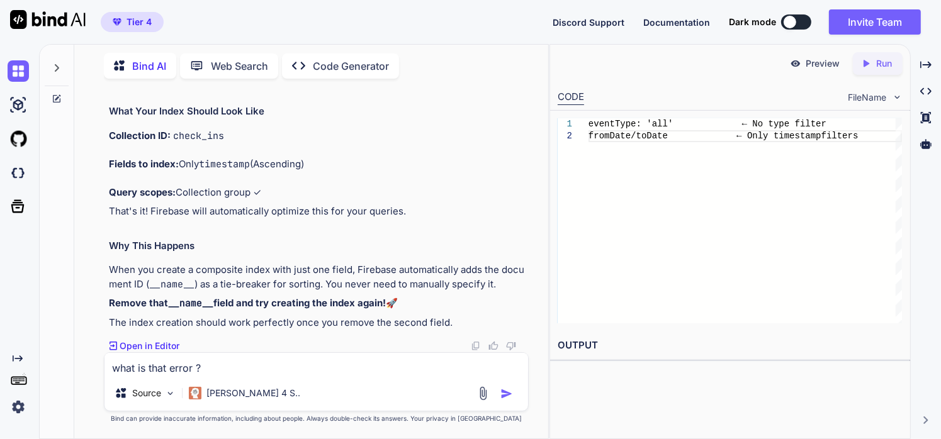
scroll to position [49791, 0]
click at [285, 366] on textarea "what is that error ?" at bounding box center [316, 364] width 424 height 23
type textarea "there is no X to click on"
click at [494, 402] on div "Source [PERSON_NAME] 4 S.." at bounding box center [316, 396] width 424 height 30
click at [501, 397] on img "button" at bounding box center [506, 394] width 13 height 13
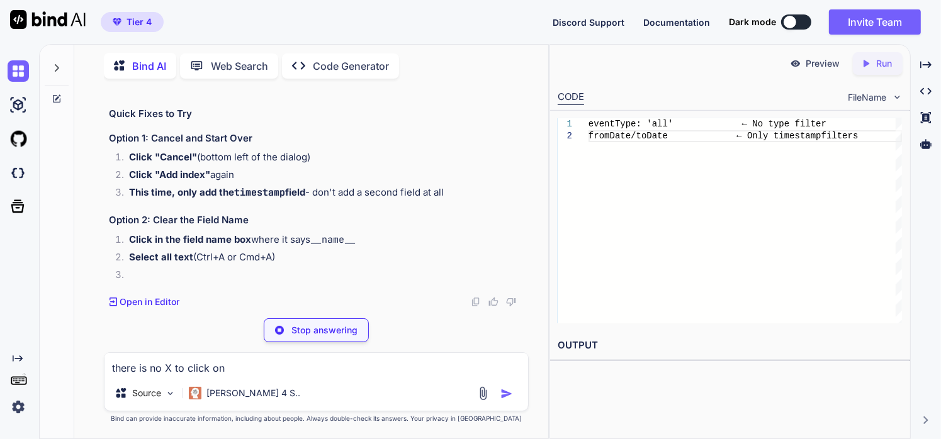
scroll to position [50014, 0]
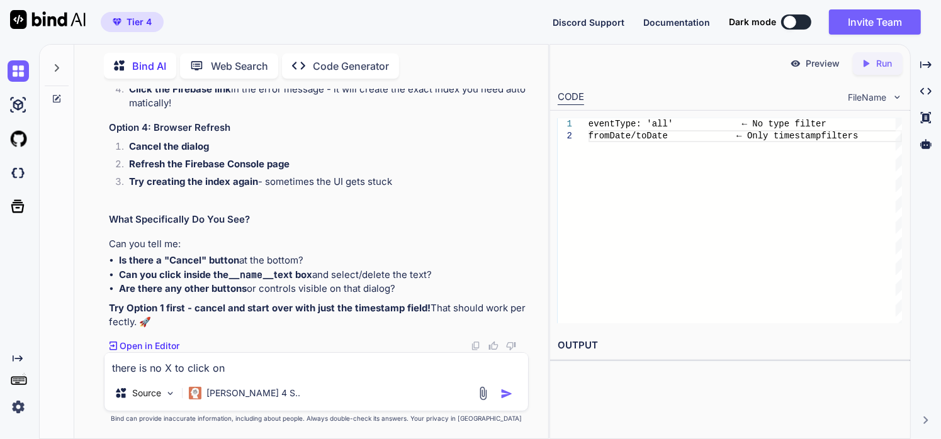
click at [214, 370] on textarea "there is no X to click on" at bounding box center [316, 364] width 424 height 23
type textarea "i"
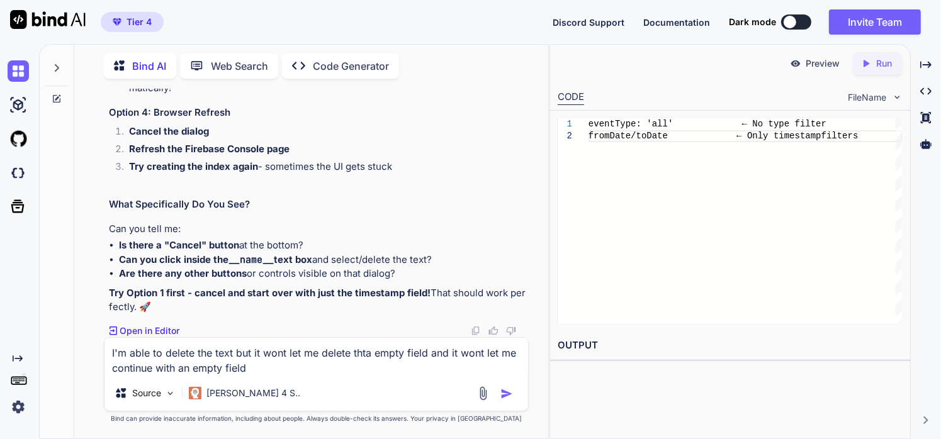
type textarea "I'm able to delete the text but it wont let me delete thta empty field and it w…"
click at [481, 392] on img at bounding box center [483, 393] width 14 height 14
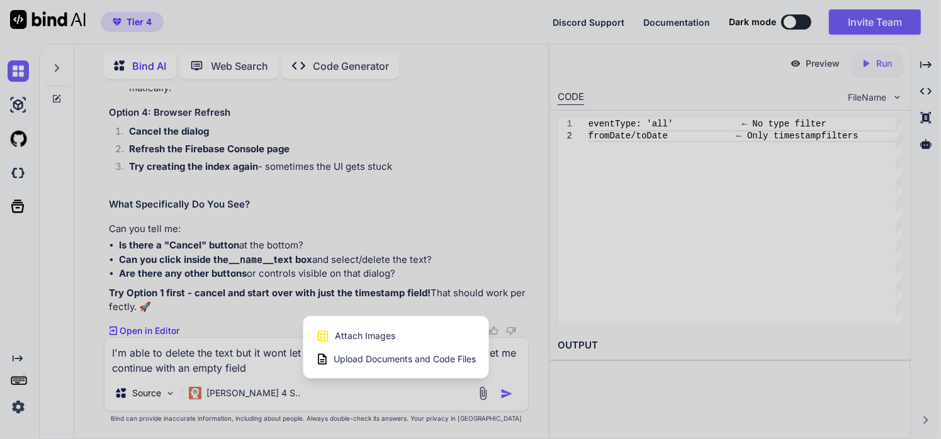
click at [354, 335] on span "Attach Images" at bounding box center [365, 336] width 60 height 13
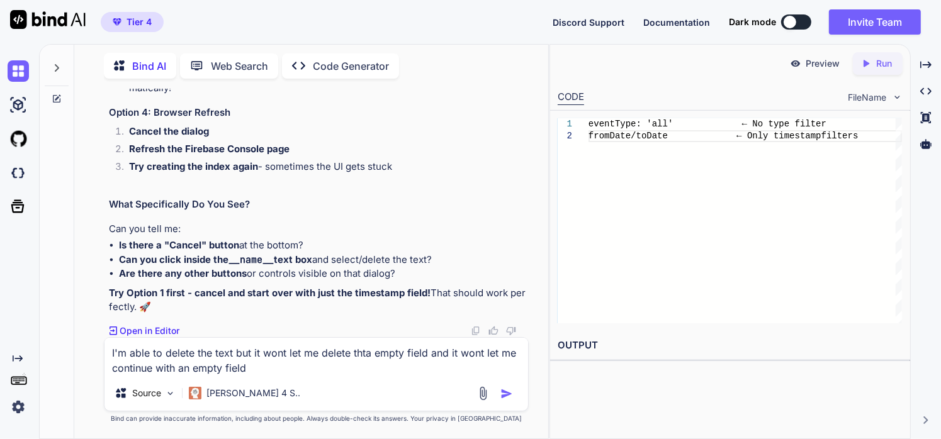
type input "C:\fakepath\Screenshot [DATE] 180236.png"
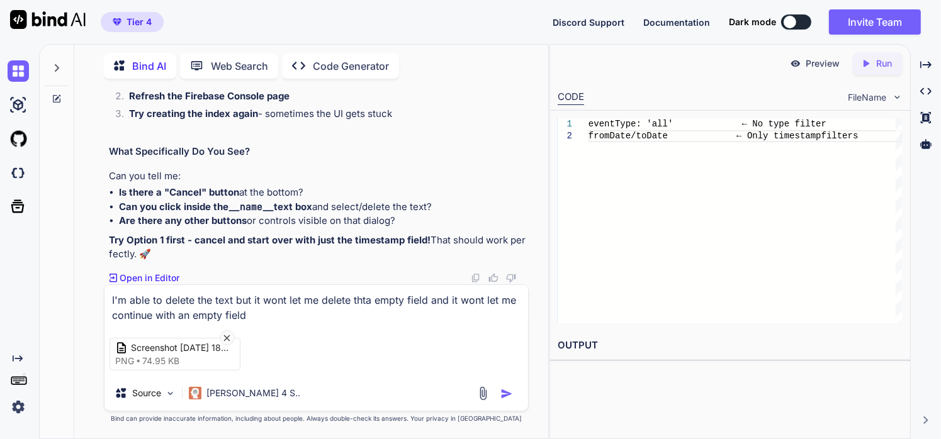
click at [509, 397] on img "button" at bounding box center [506, 394] width 13 height 13
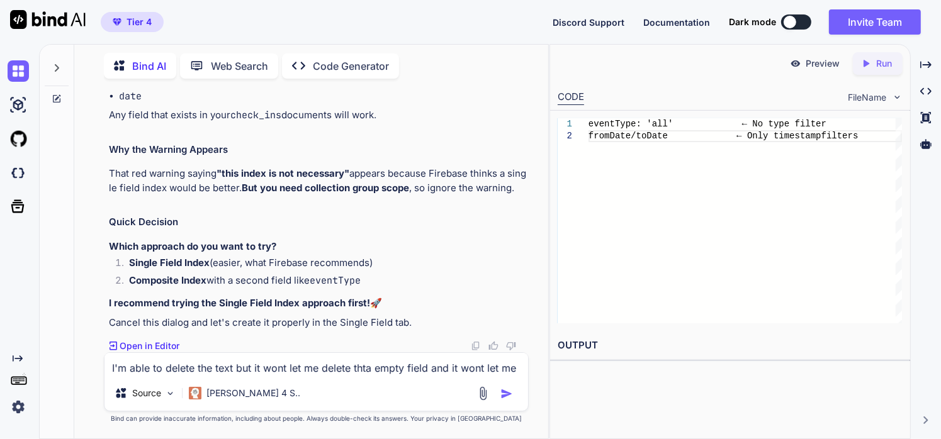
scroll to position [50918, 0]
click at [138, 369] on textarea "I'm able to delete the text but it wont let me delete thta empty field and it w…" at bounding box center [316, 364] width 424 height 23
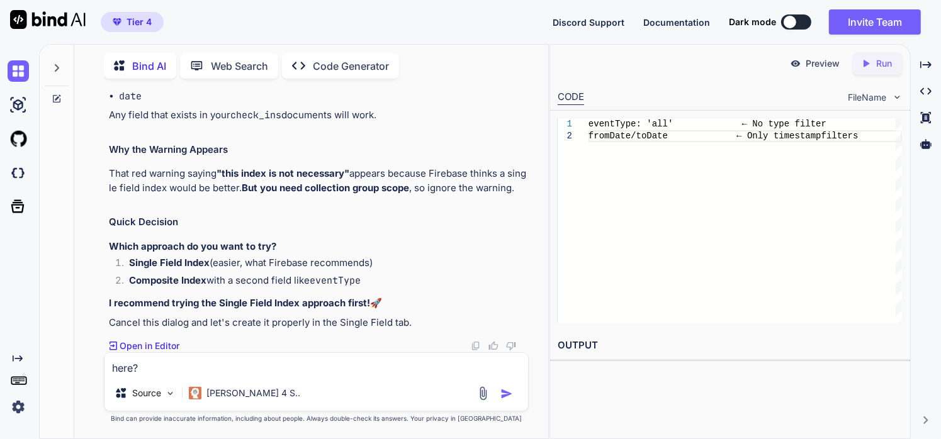
type textarea "here?"
click at [490, 400] on img at bounding box center [483, 393] width 14 height 14
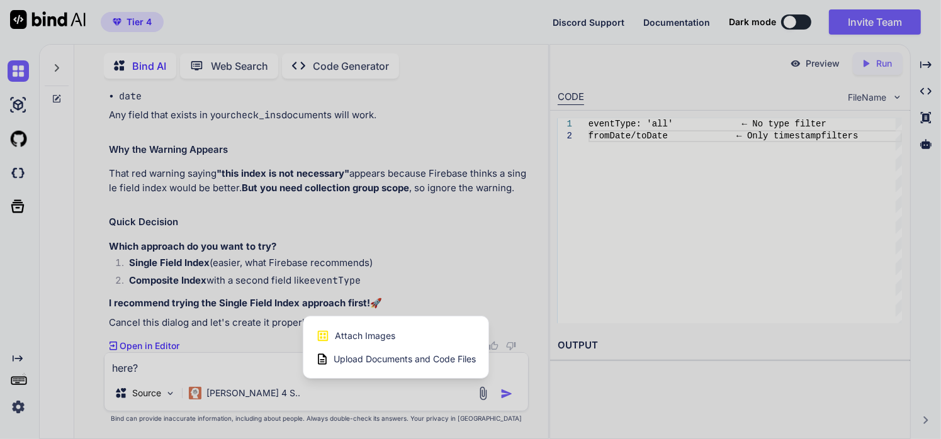
click at [372, 332] on span "Attach Images" at bounding box center [365, 336] width 60 height 13
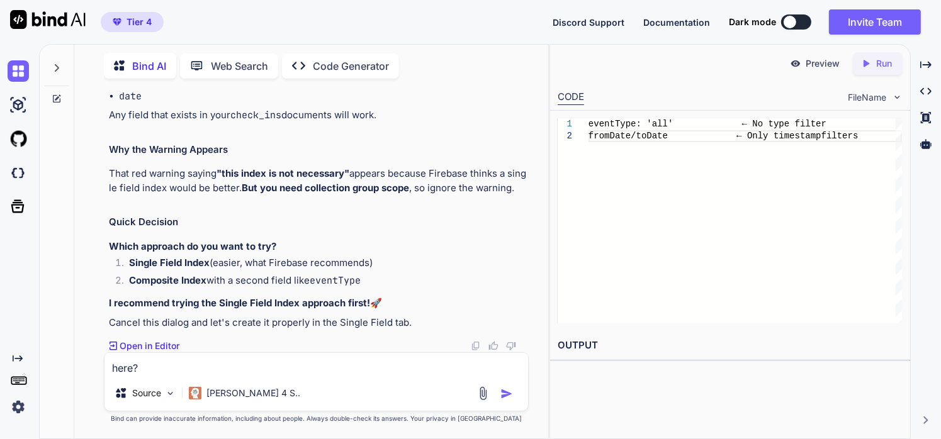
type input "C:\fakepath\Screenshot [DATE] 180456.png"
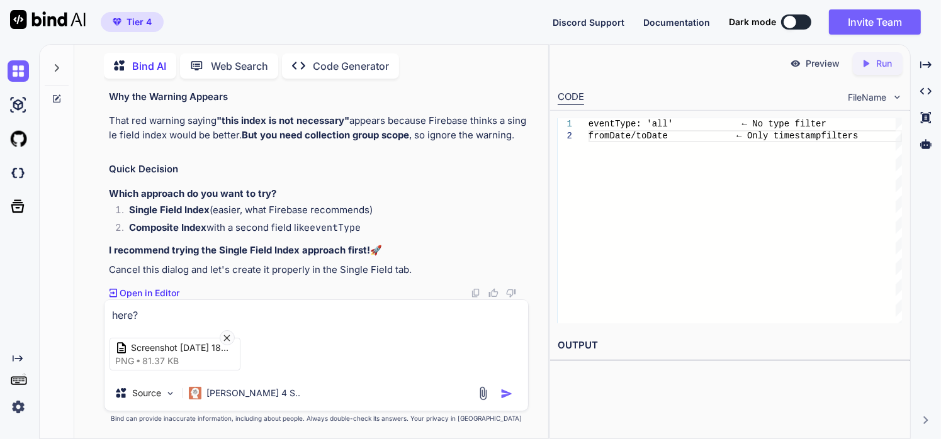
click at [509, 393] on img "button" at bounding box center [506, 394] width 13 height 13
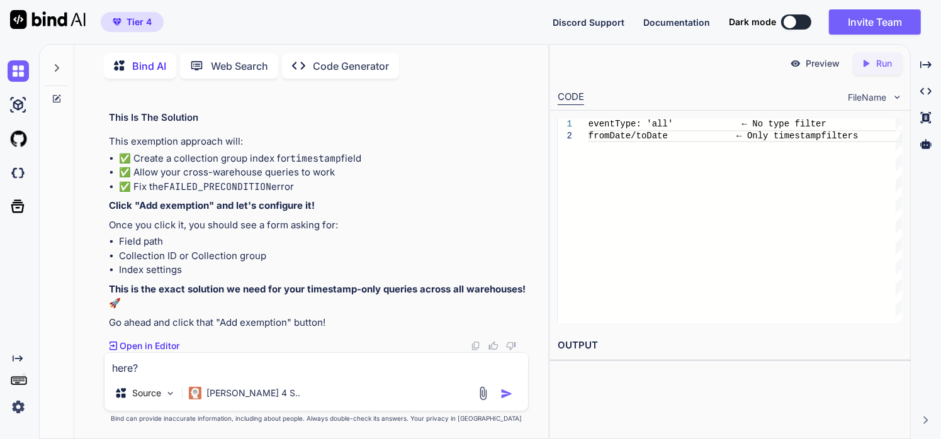
scroll to position [51856, 0]
drag, startPoint x: 224, startPoint y: 256, endPoint x: 274, endPoint y: 257, distance: 50.4
click at [274, 38] on li "Collection group ID: check_ins" at bounding box center [323, 29] width 408 height 18
click at [201, 51] on code "timestamp" at bounding box center [205, 44] width 51 height 13
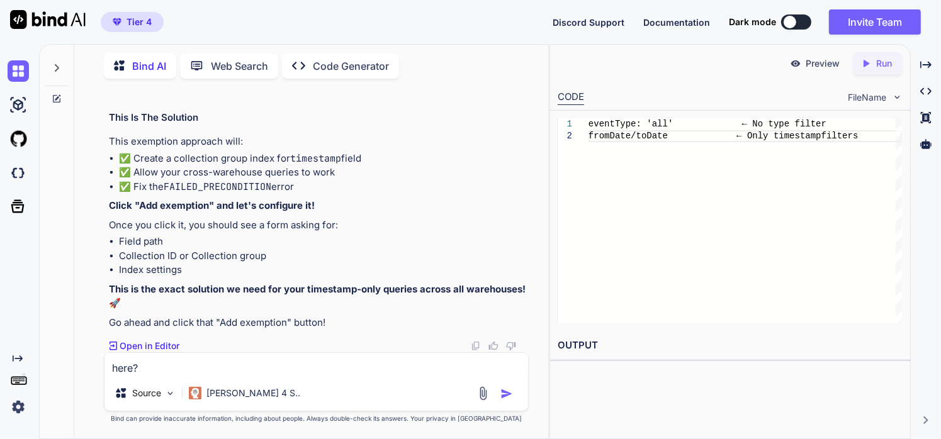
click at [259, 363] on textarea "here?" at bounding box center [316, 364] width 424 height 23
type textarea "like this"
click at [494, 383] on div "Source [PERSON_NAME] 4 S.." at bounding box center [316, 396] width 424 height 30
click at [487, 395] on img at bounding box center [483, 393] width 14 height 14
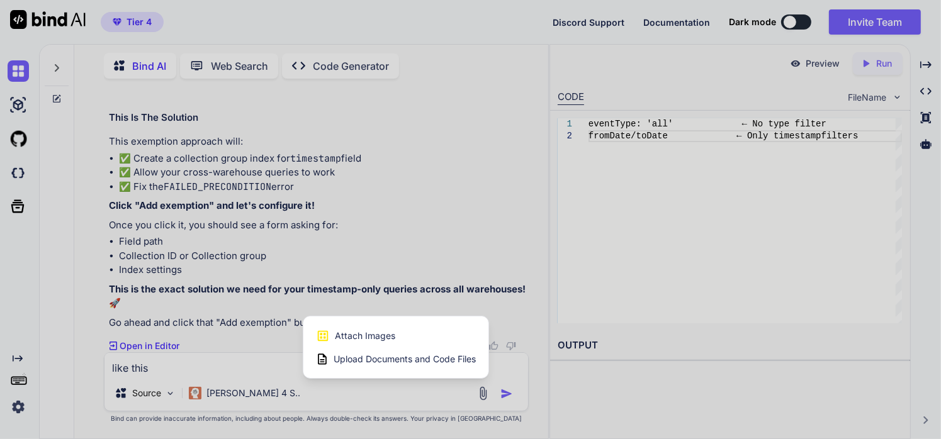
click at [380, 339] on span "Attach Images" at bounding box center [365, 336] width 60 height 13
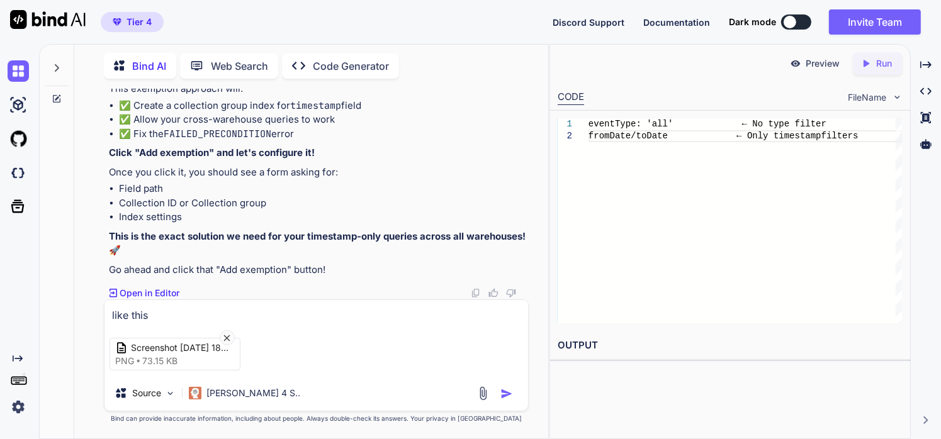
click at [506, 395] on img "button" at bounding box center [506, 394] width 13 height 13
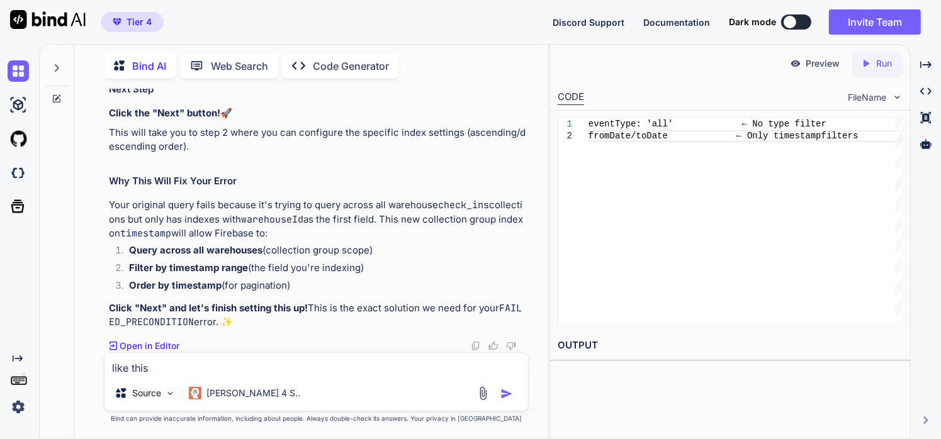
scroll to position [52744, 0]
click at [283, 370] on textarea "like this" at bounding box center [316, 364] width 424 height 23
click at [480, 397] on img at bounding box center [483, 393] width 14 height 14
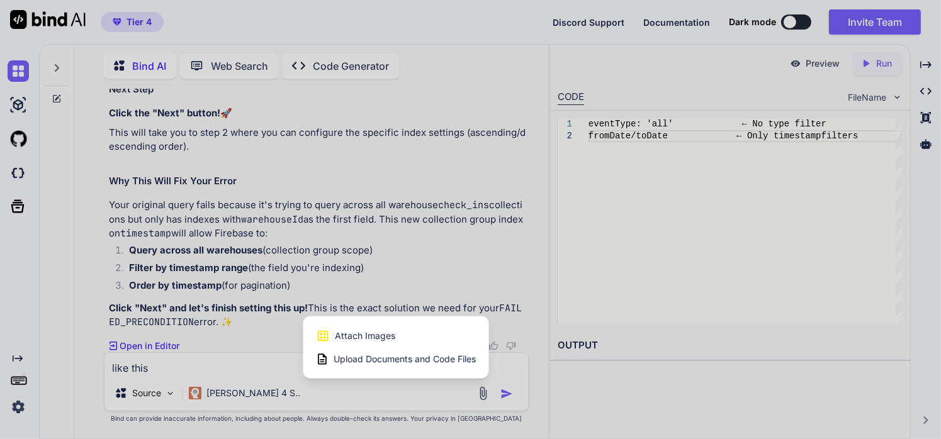
click at [361, 334] on span "Attach Images" at bounding box center [365, 336] width 60 height 13
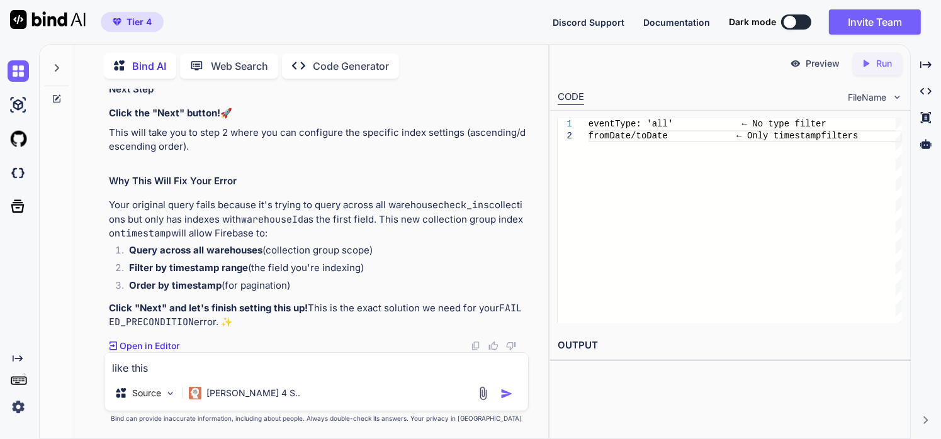
type input "C:\fakepath\Screenshot [DATE] 180904.png"
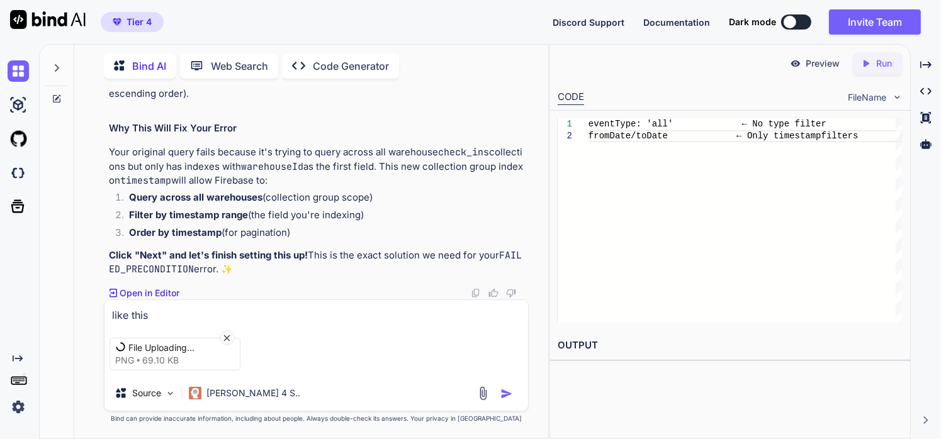
click at [278, 321] on div "like this File Uploading... png 69.10 KB Source [PERSON_NAME] 4 S.." at bounding box center [317, 356] width 426 height 112
click at [245, 315] on textarea "like this" at bounding box center [316, 311] width 424 height 23
type textarea "which should i toggle?"
click at [505, 397] on img "button" at bounding box center [506, 394] width 13 height 13
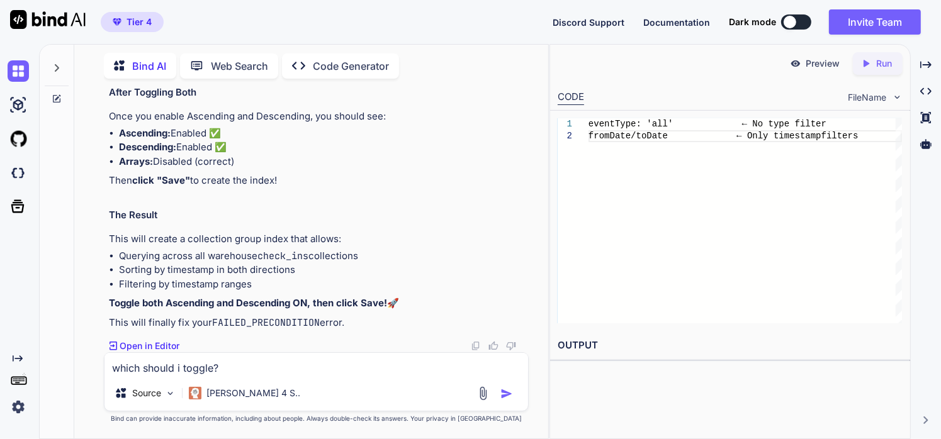
scroll to position [53325, 0]
